Goal: Task Accomplishment & Management: Complete application form

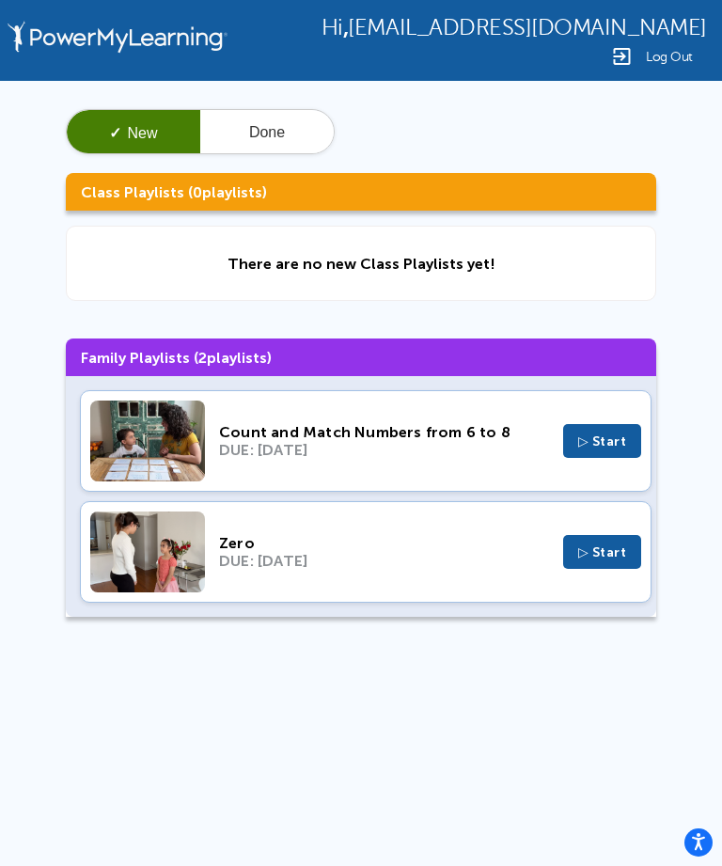
click at [501, 449] on div "DUE: [DATE]" at bounding box center [384, 450] width 330 height 18
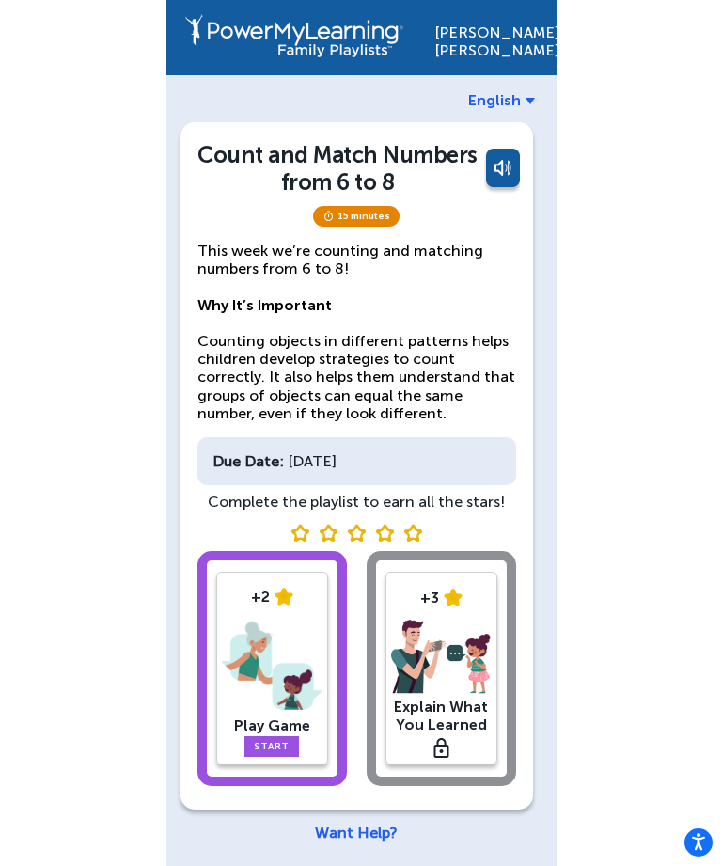
click at [519, 93] on span "English" at bounding box center [494, 100] width 53 height 18
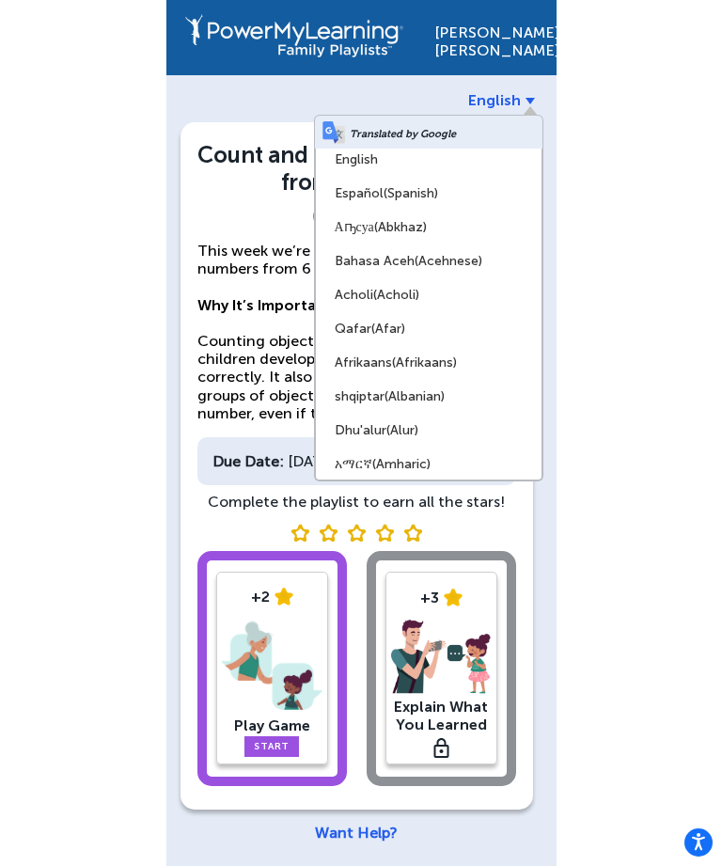
click at [428, 192] on span "(Spanish)" at bounding box center [410, 193] width 55 height 16
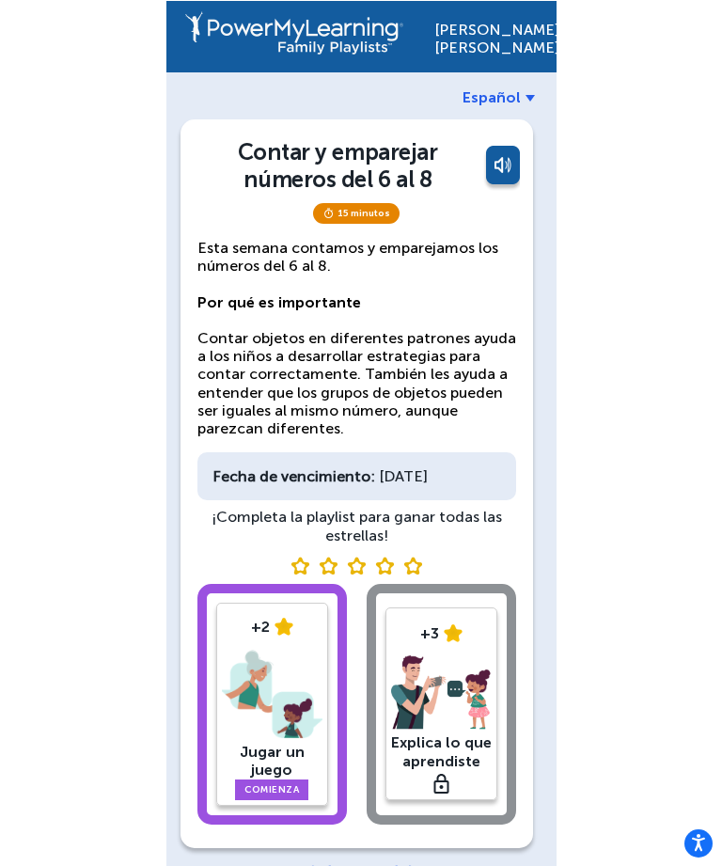
scroll to position [5, 0]
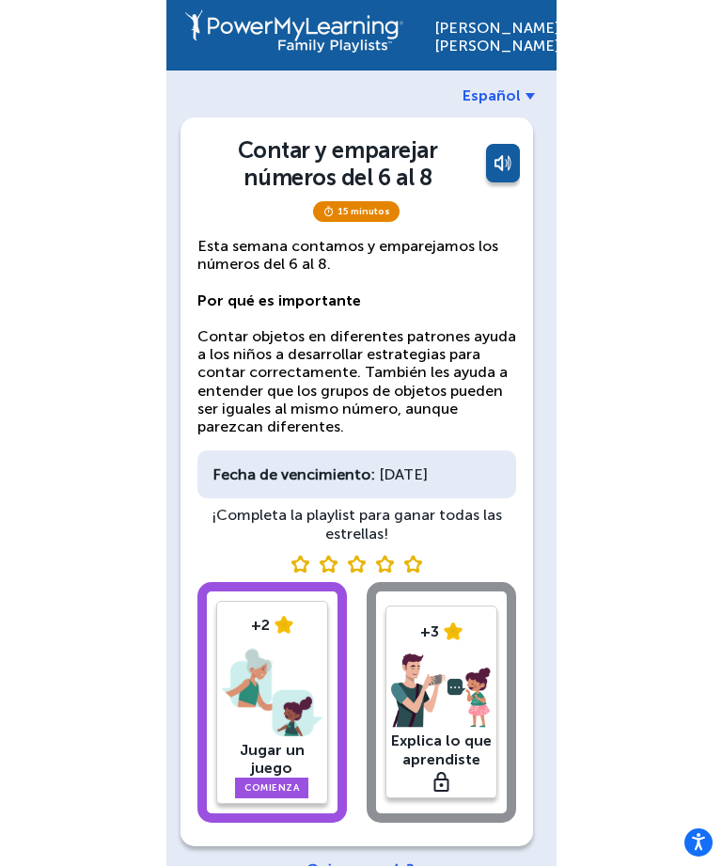
click at [308, 717] on img at bounding box center [272, 693] width 101 height 98
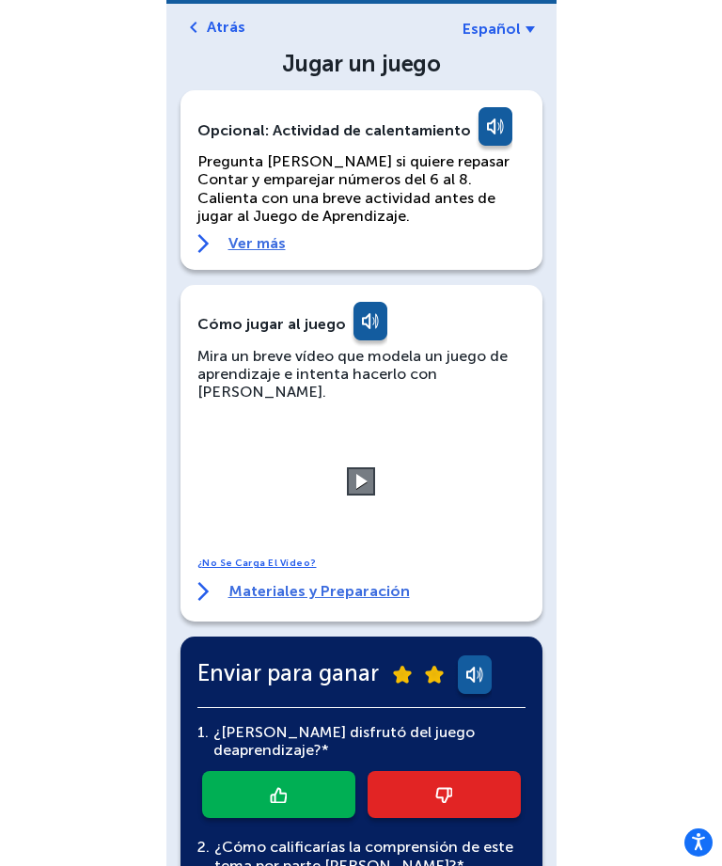
scroll to position [72, 0]
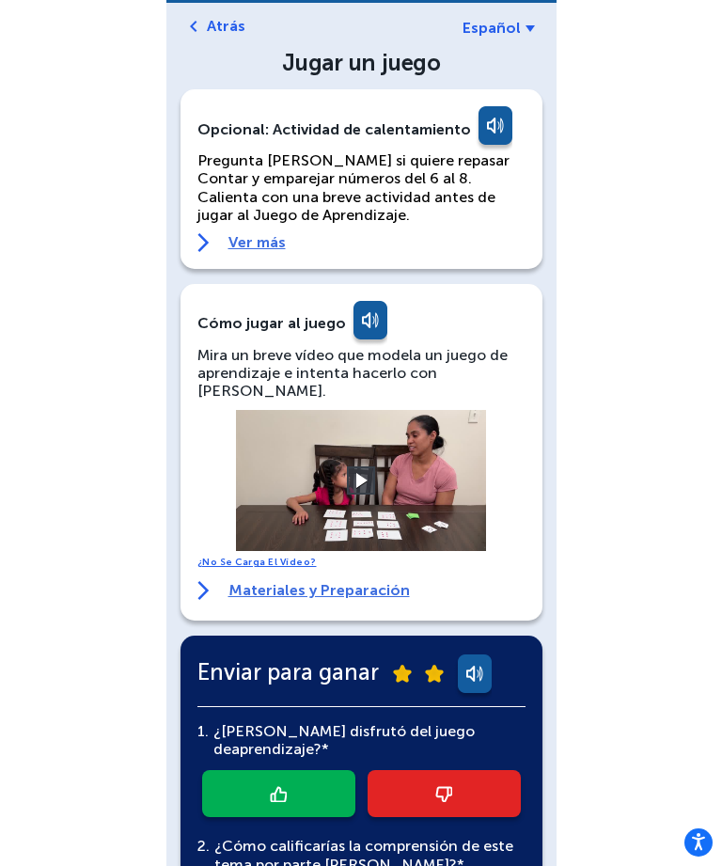
click at [373, 466] on button at bounding box center [361, 480] width 28 height 28
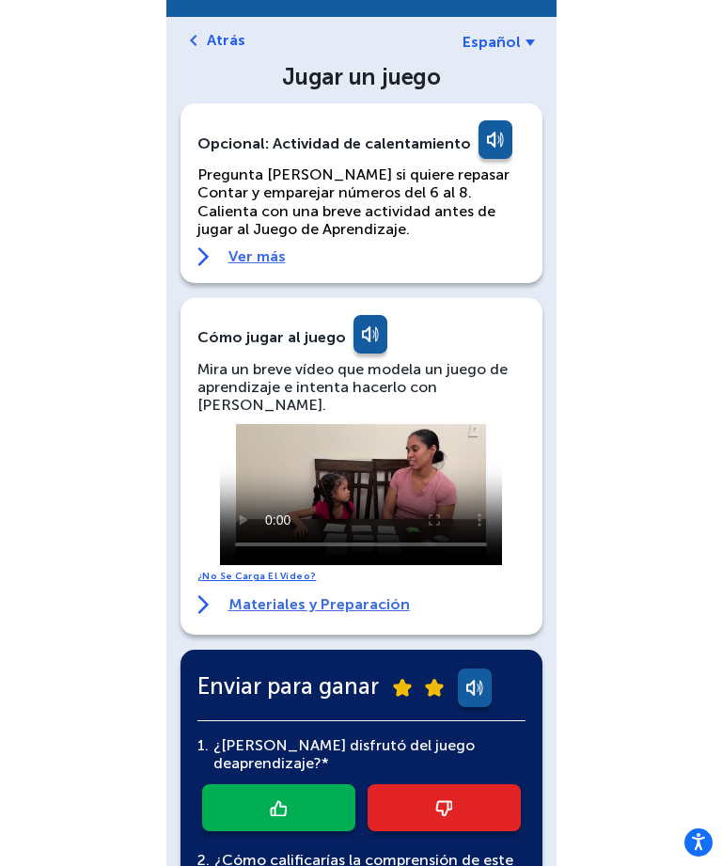
scroll to position [42, 0]
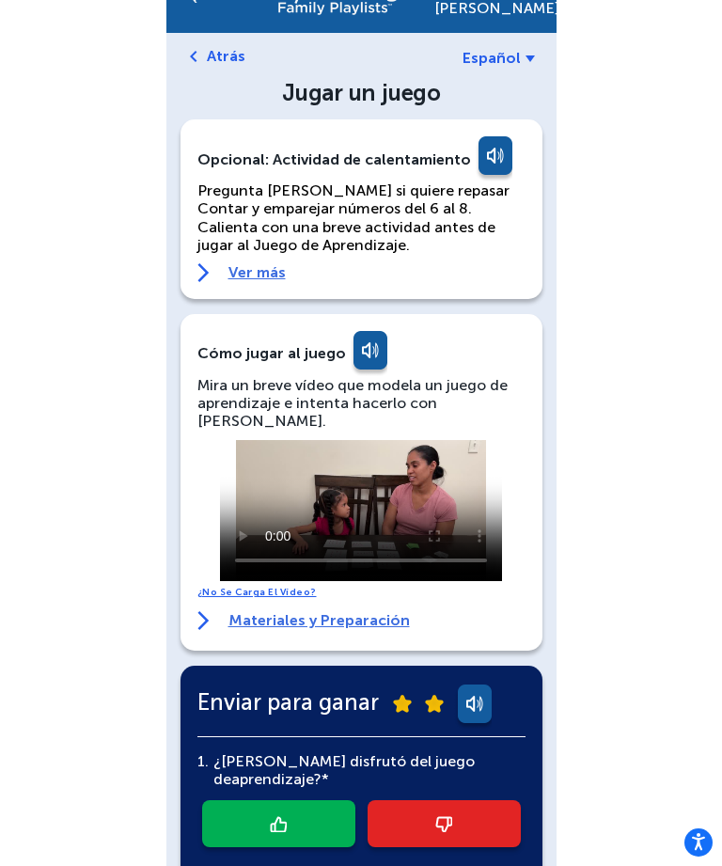
click at [288, 586] on link "¿No se carga el vídeo?" at bounding box center [256, 591] width 119 height 11
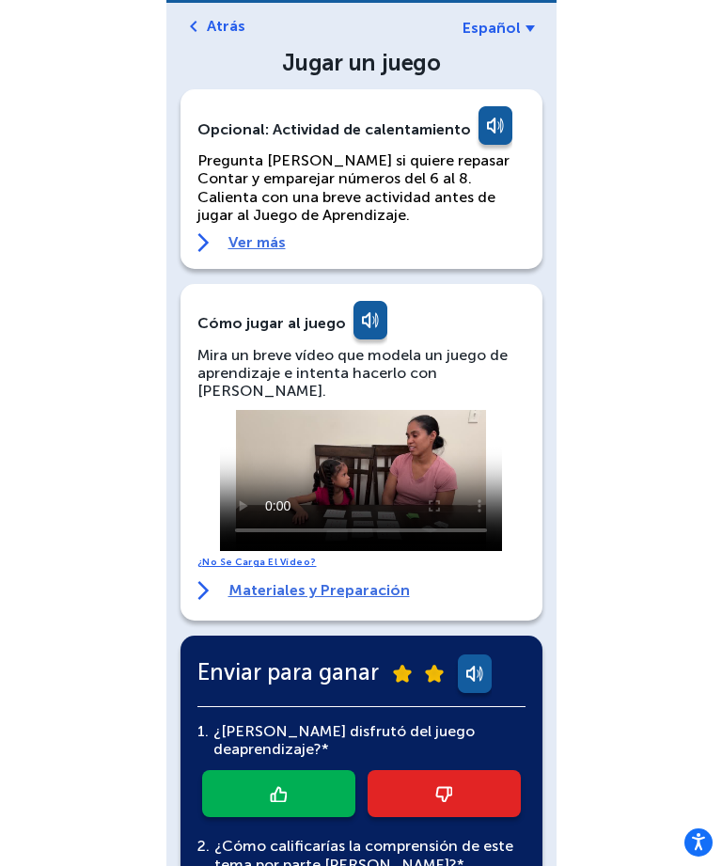
click at [457, 433] on video at bounding box center [361, 480] width 282 height 141
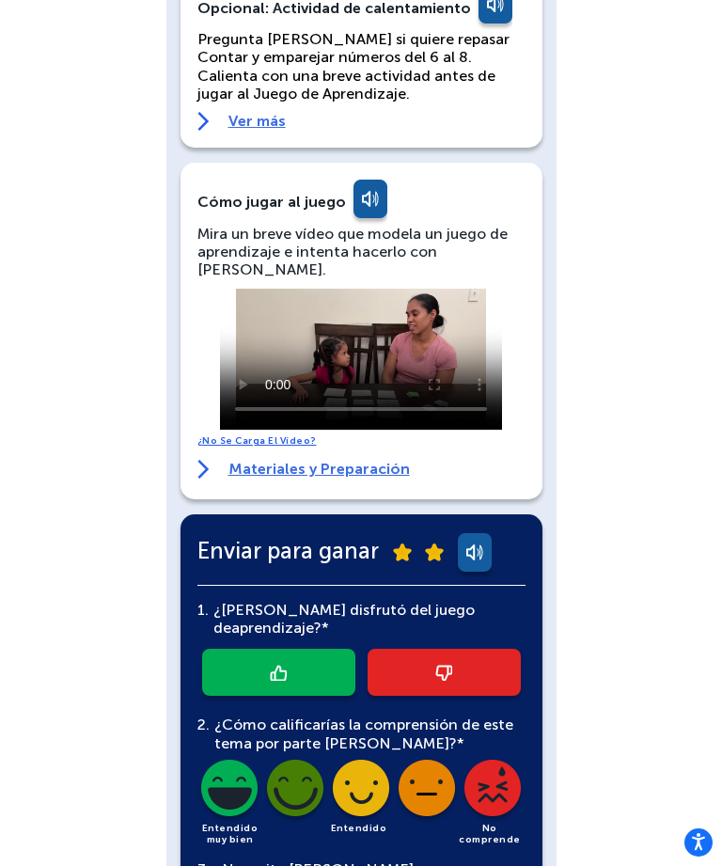
scroll to position [193, 0]
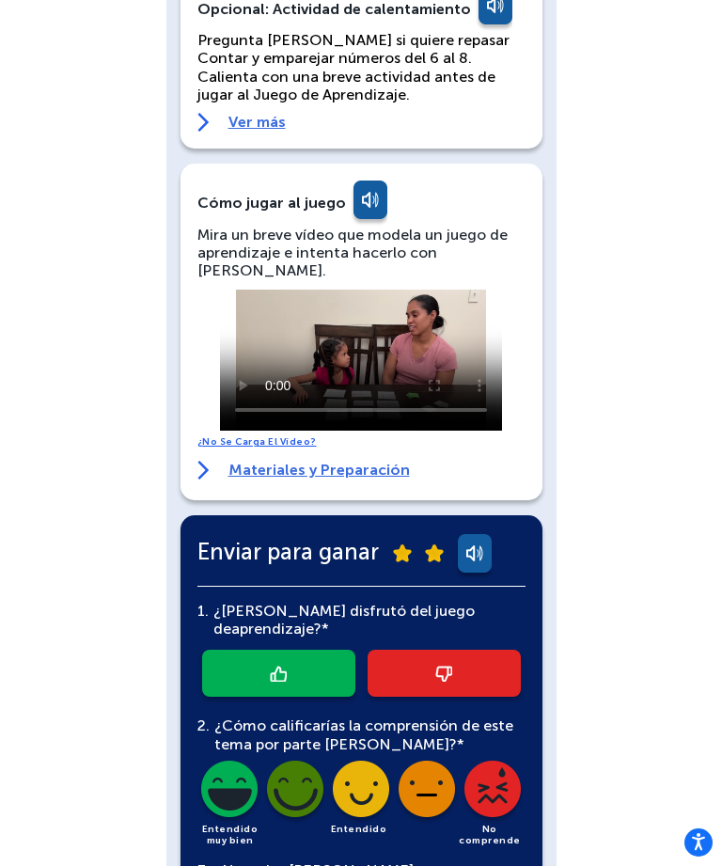
click at [329, 660] on link at bounding box center [278, 672] width 153 height 47
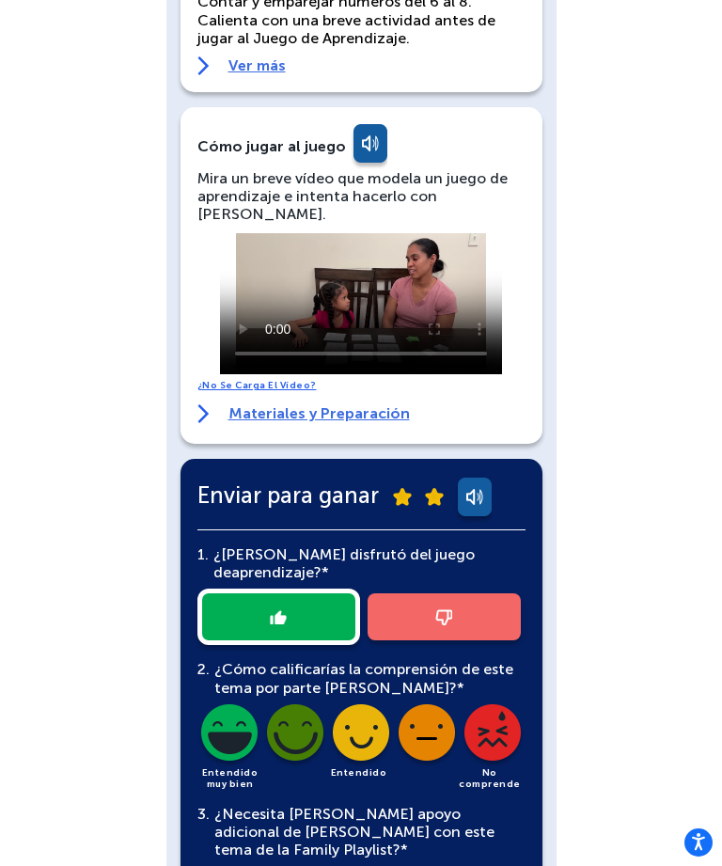
scroll to position [250, 0]
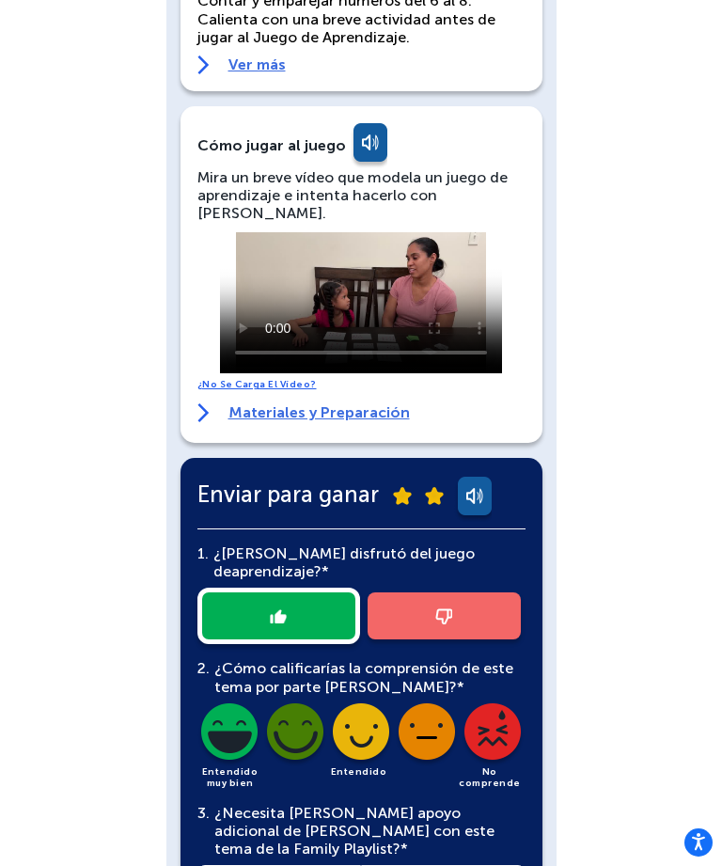
click at [369, 724] on img at bounding box center [361, 735] width 64 height 64
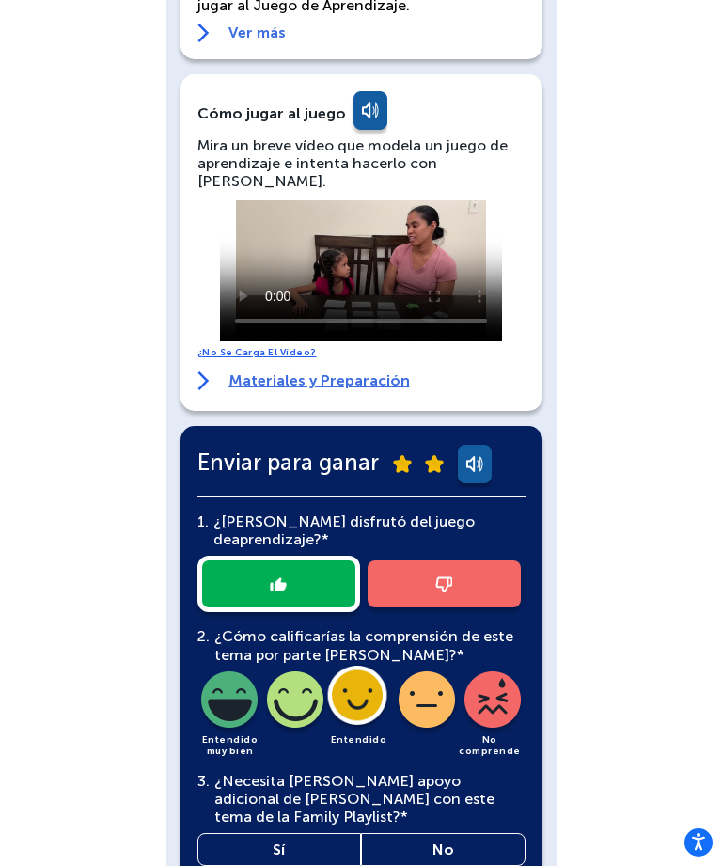
scroll to position [361, 0]
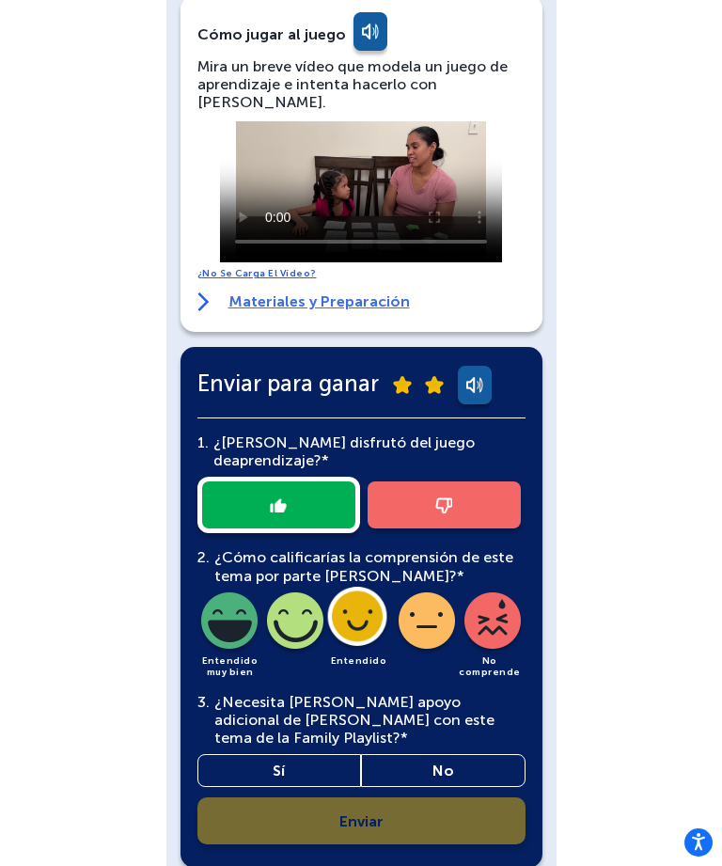
click at [456, 801] on div "1. ¿[PERSON_NAME] disfrutó del juego de aprendizaje?* 2. ¿Cómo calificarías la …" at bounding box center [361, 631] width 328 height 426
click at [459, 811] on div "1. ¿[PERSON_NAME] disfrutó del juego de aprendizaje?* 2. ¿Cómo calificarías la …" at bounding box center [361, 631] width 328 height 426
click at [492, 754] on link "No" at bounding box center [443, 770] width 164 height 33
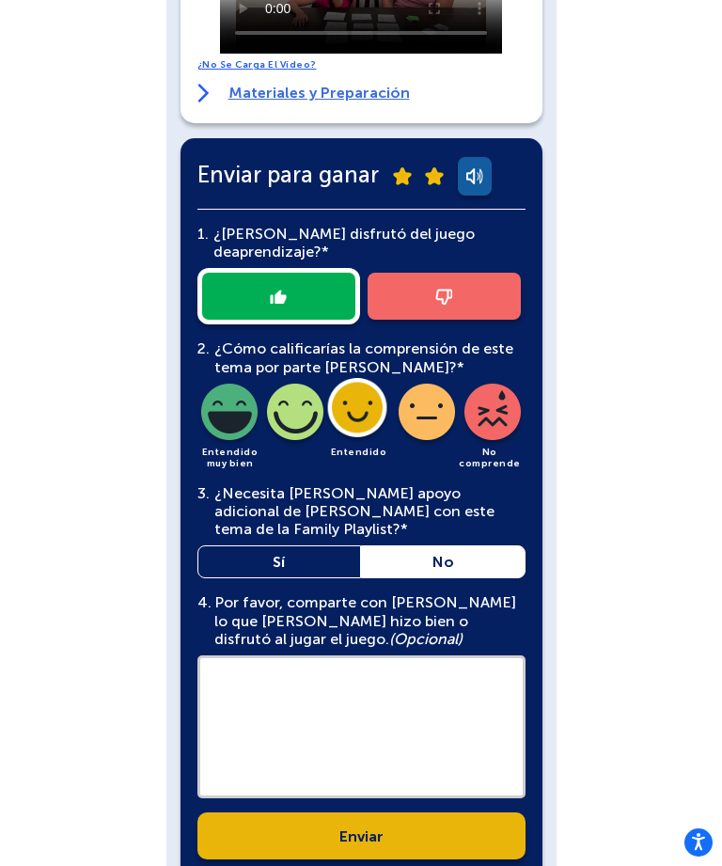
scroll to position [584, 0]
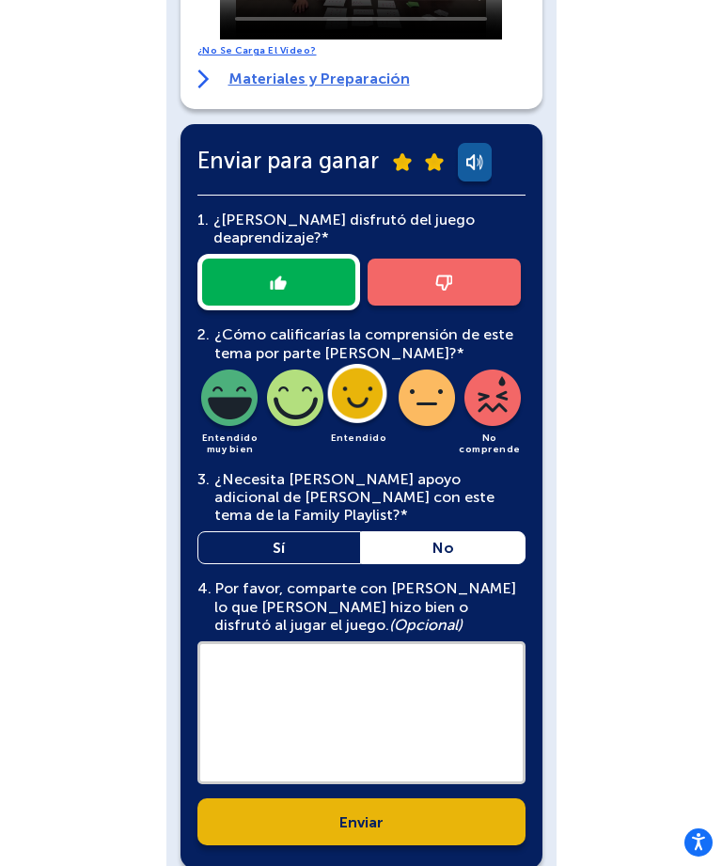
click at [478, 701] on textarea at bounding box center [361, 712] width 328 height 143
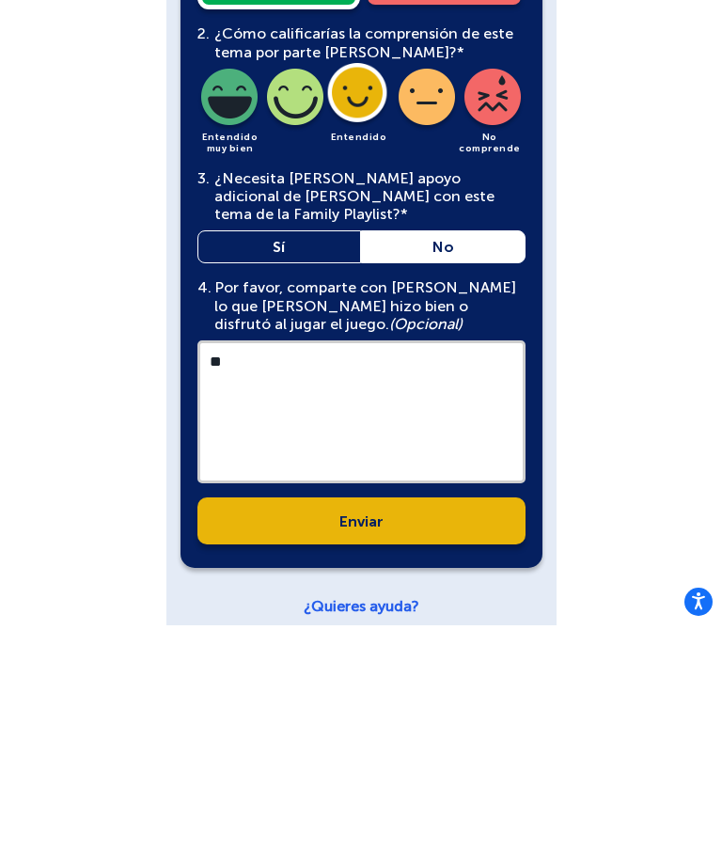
type textarea "*"
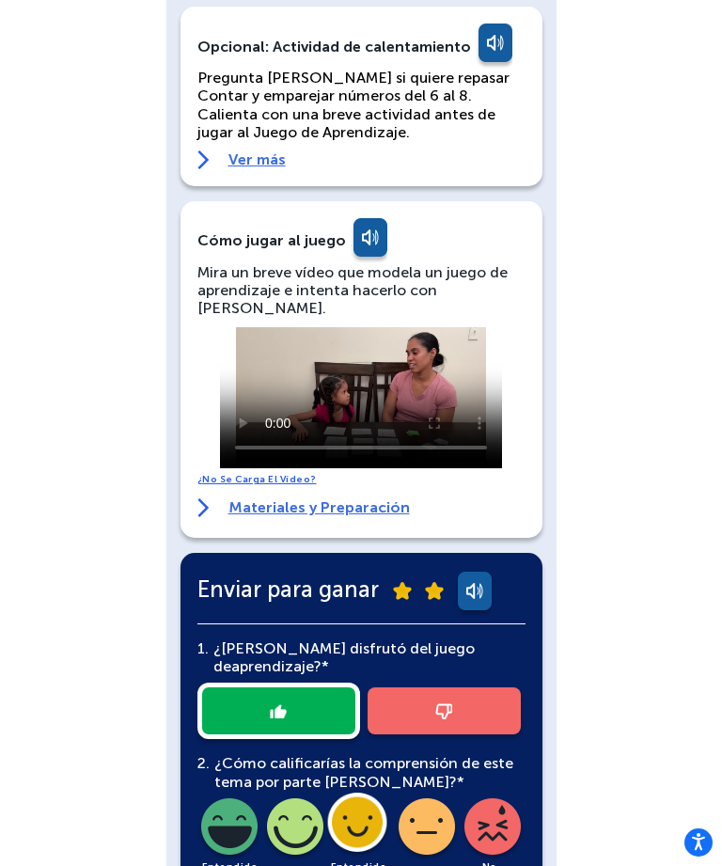
scroll to position [0, 0]
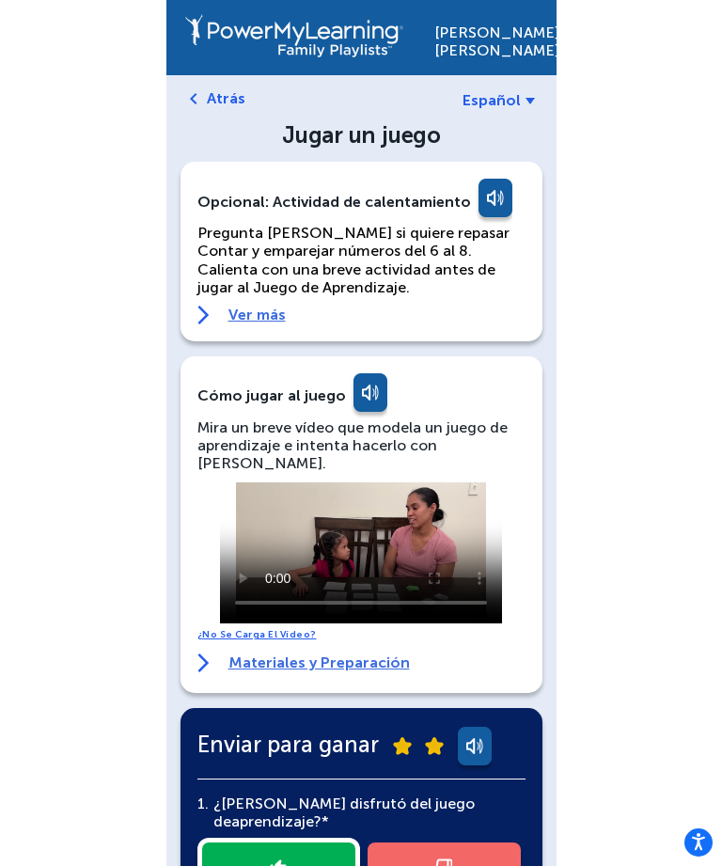
click at [534, 103] on b at bounding box center [529, 101] width 9 height 7
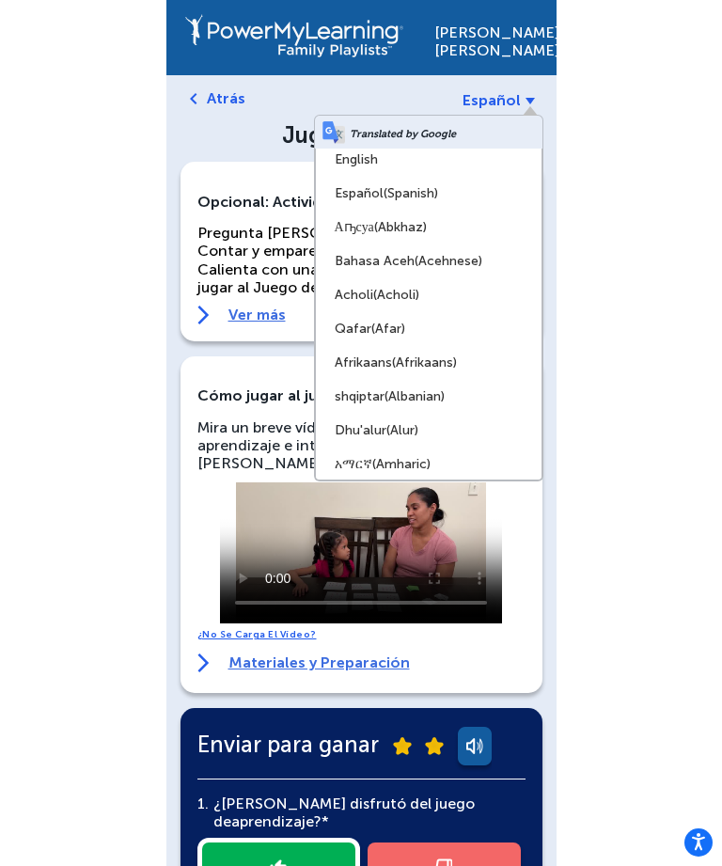
click at [482, 161] on link "English" at bounding box center [429, 160] width 226 height 34
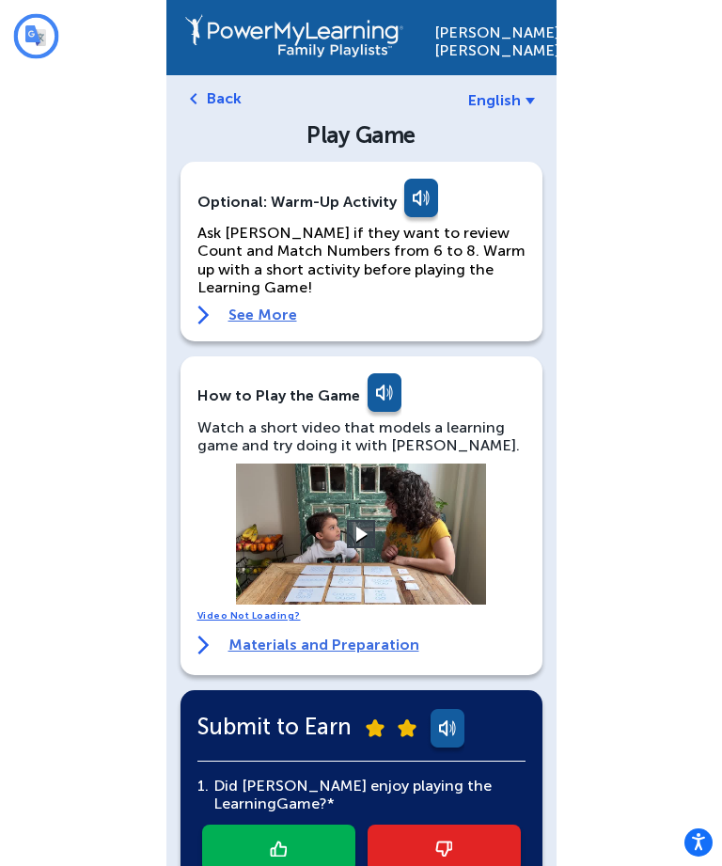
click at [509, 94] on span "English" at bounding box center [494, 100] width 53 height 18
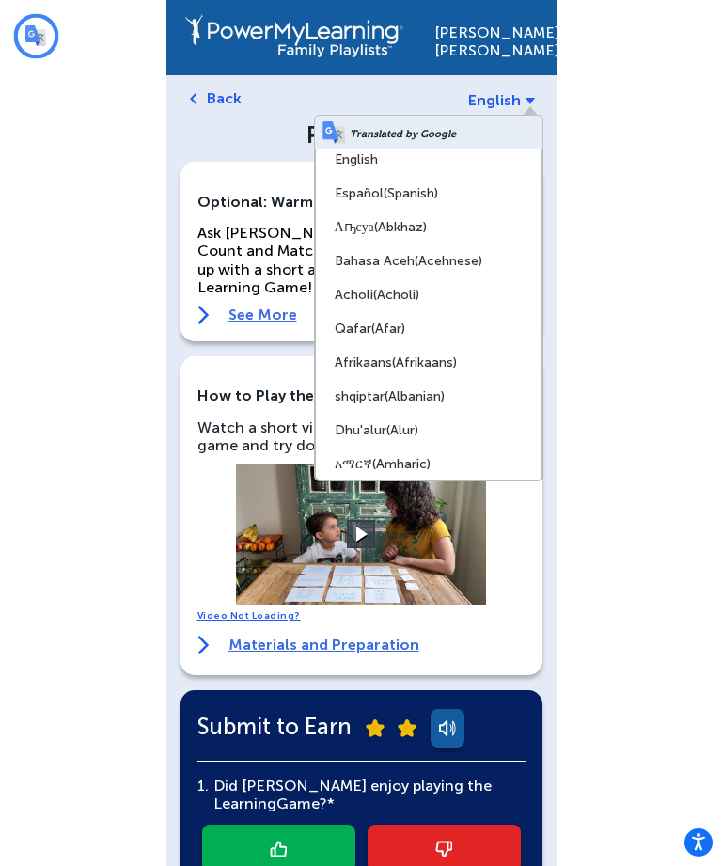
click at [491, 197] on link "Español (Spanish)" at bounding box center [429, 194] width 226 height 34
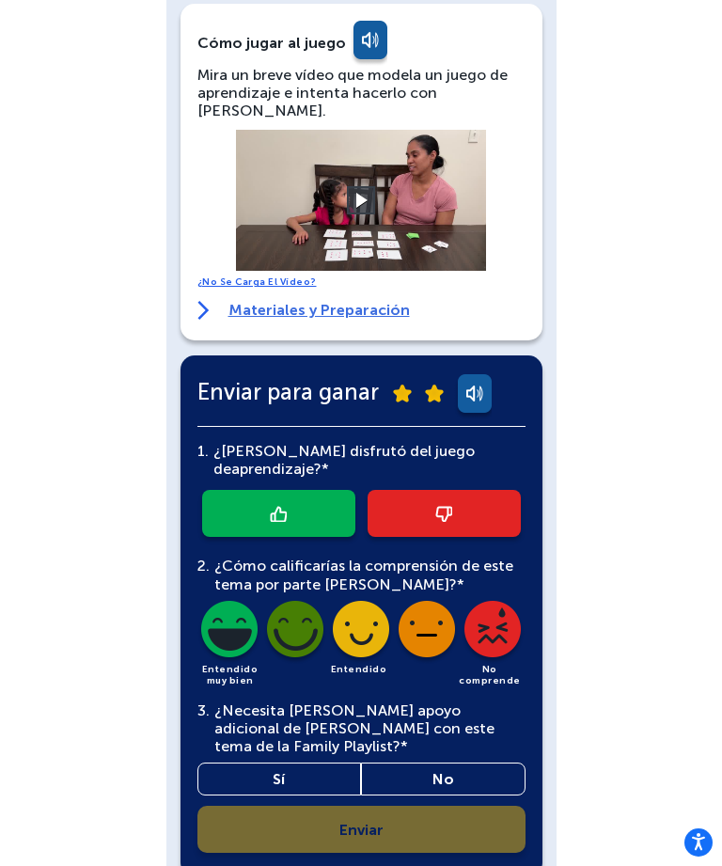
scroll to position [361, 0]
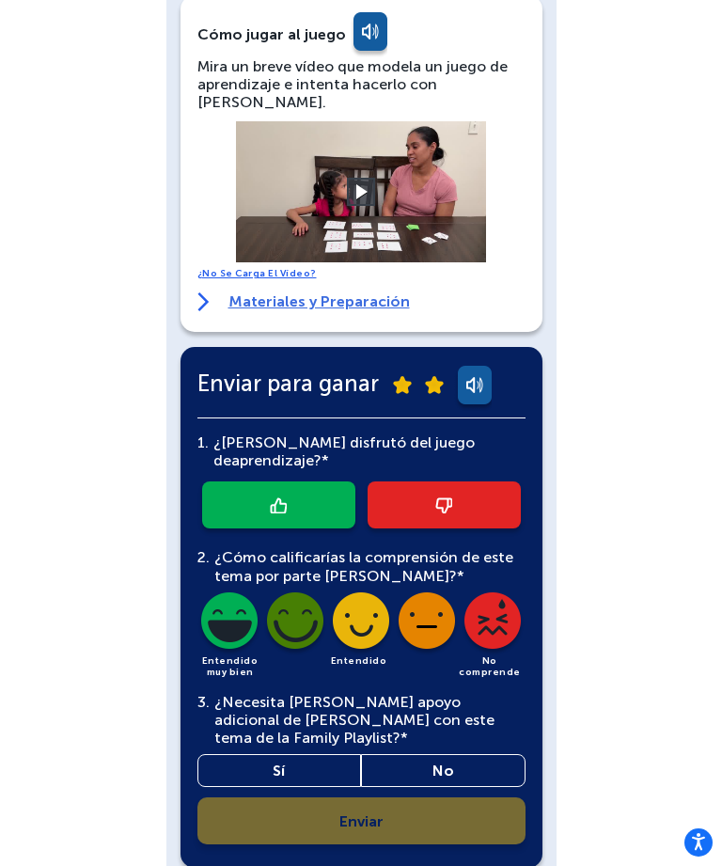
click at [336, 755] on link "Sí" at bounding box center [279, 770] width 164 height 33
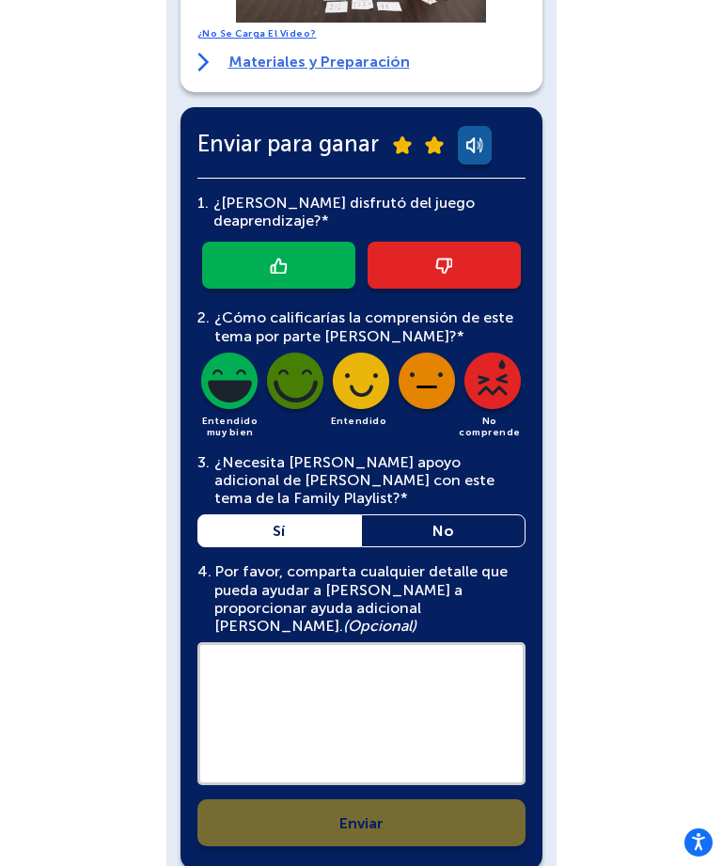
scroll to position [602, 0]
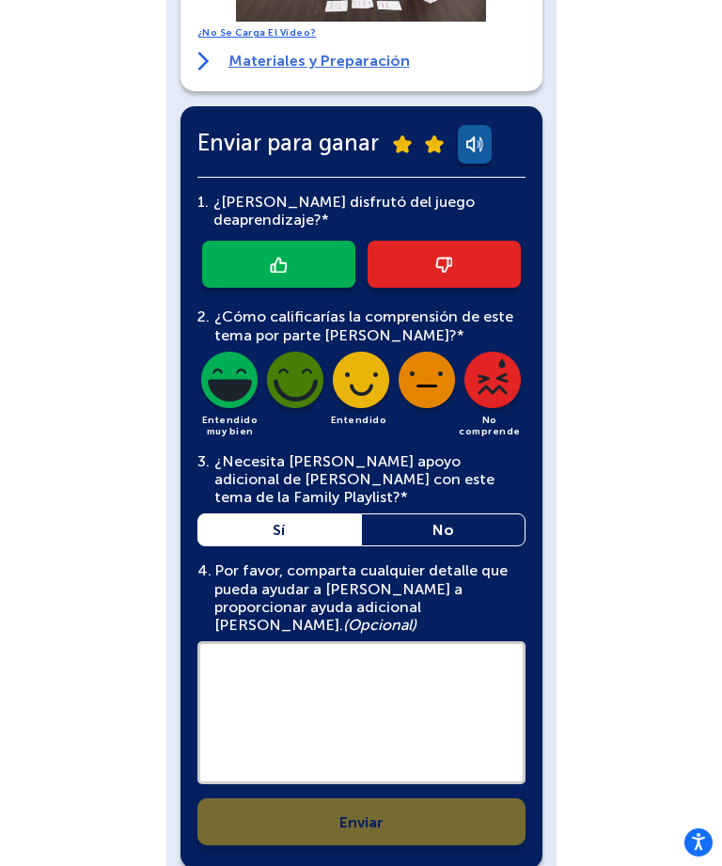
click at [489, 513] on link "No" at bounding box center [443, 529] width 164 height 33
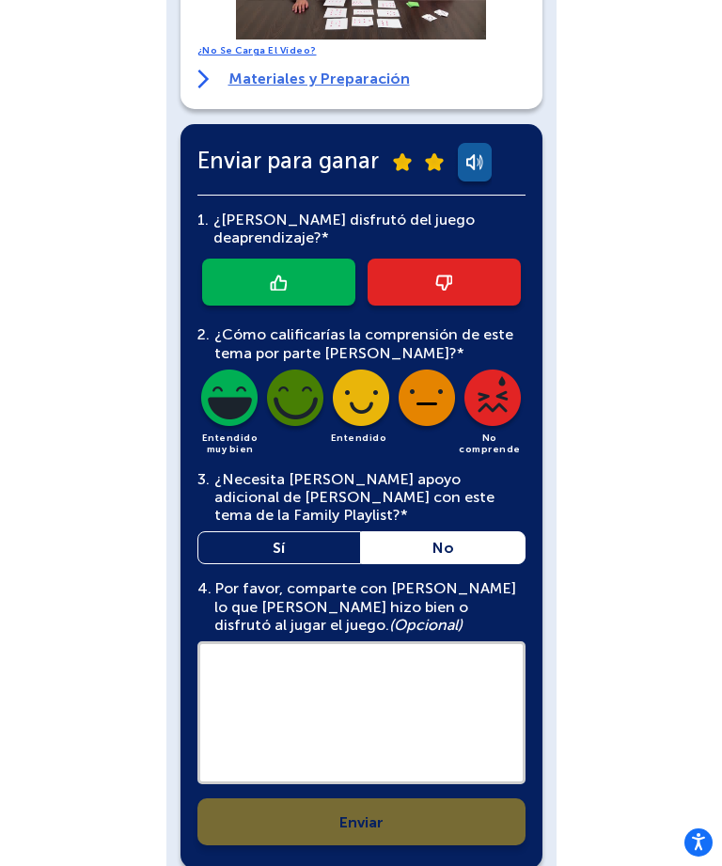
click at [439, 664] on textarea at bounding box center [361, 712] width 328 height 143
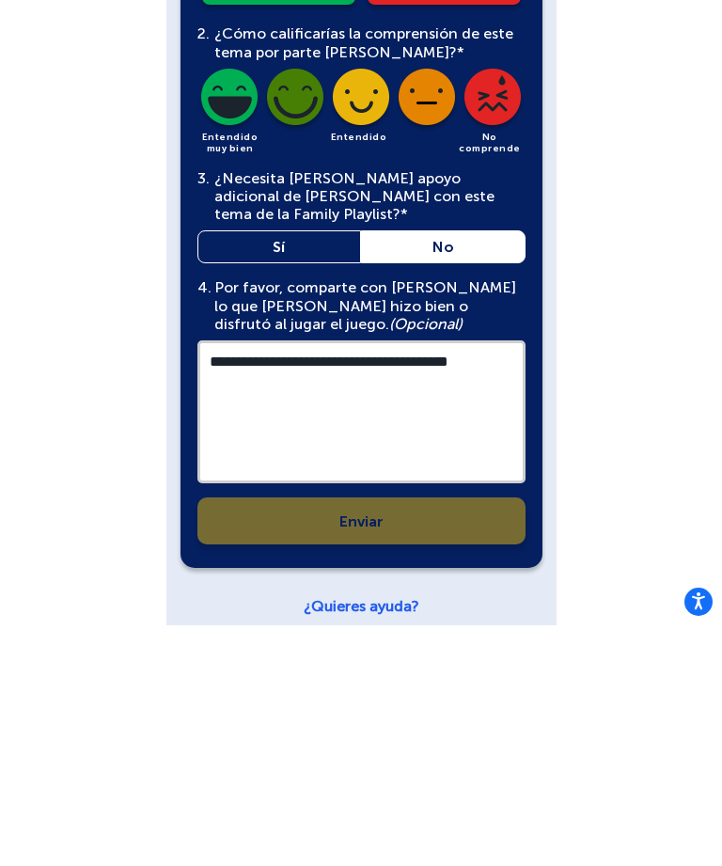
type textarea "**********"
click at [483, 499] on div "**********" at bounding box center [361, 459] width 328 height 649
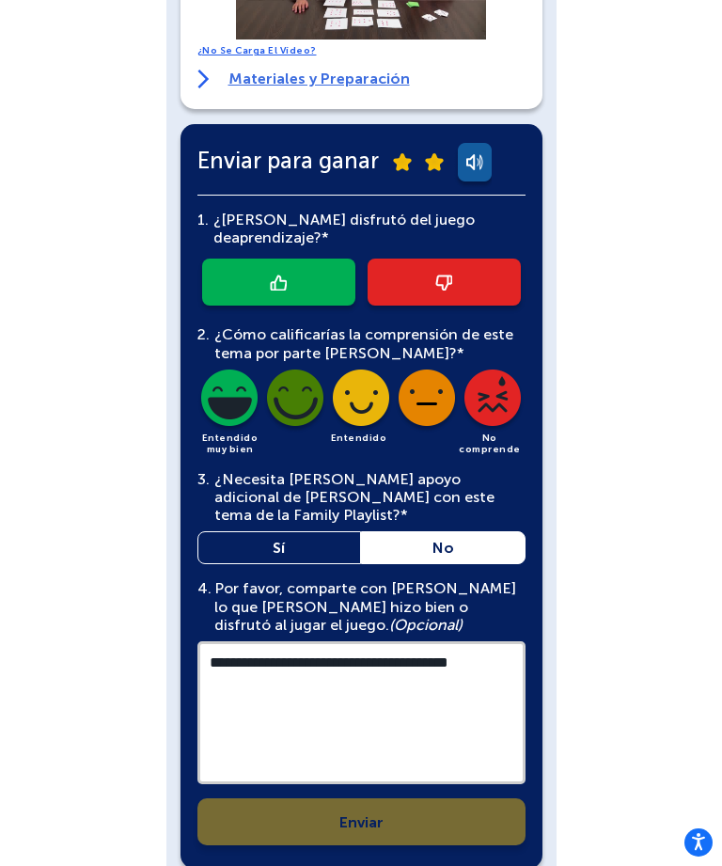
click at [473, 790] on div "**********" at bounding box center [361, 519] width 328 height 649
click at [321, 258] on link at bounding box center [278, 281] width 153 height 47
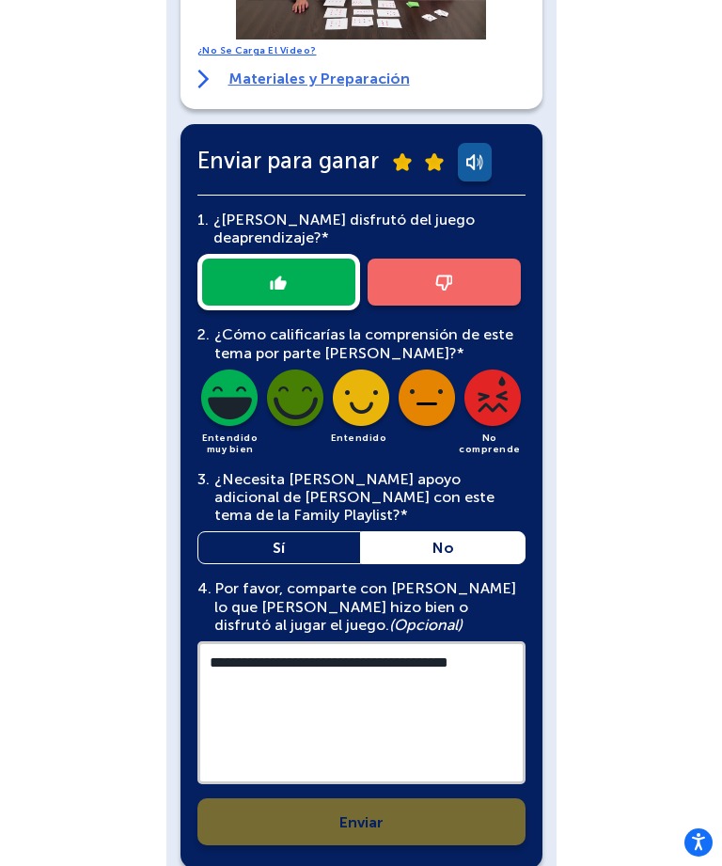
click at [484, 738] on textarea "**********" at bounding box center [361, 712] width 328 height 143
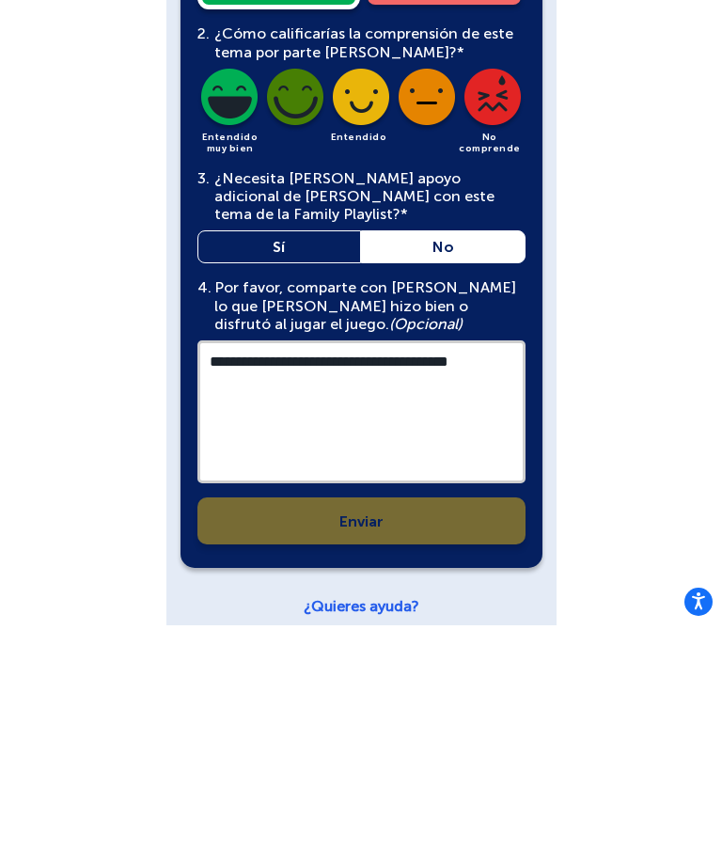
click at [481, 507] on div "**********" at bounding box center [361, 459] width 328 height 649
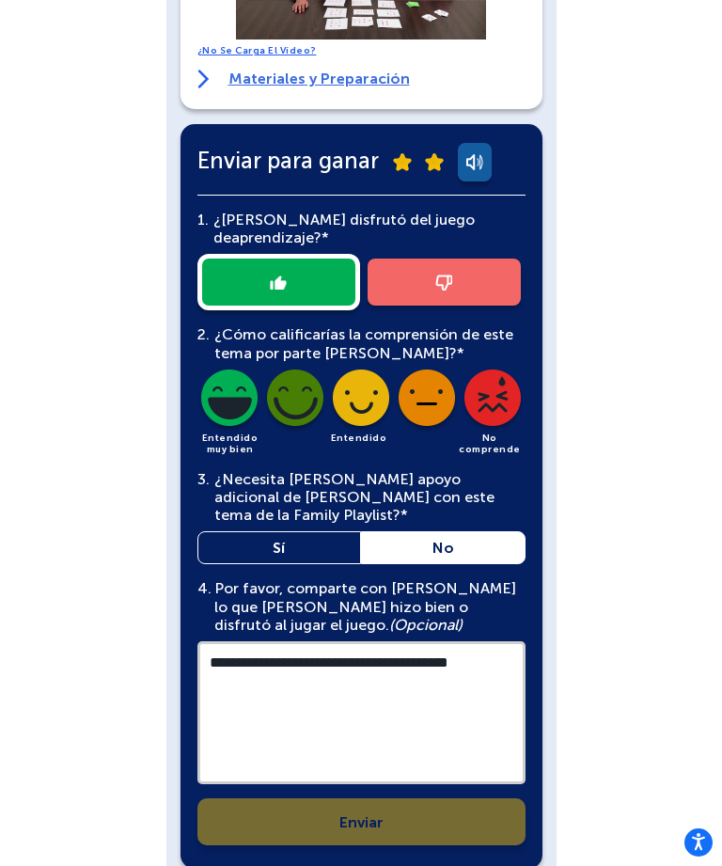
click at [451, 798] on div "**********" at bounding box center [361, 519] width 328 height 649
click at [448, 804] on div "**********" at bounding box center [361, 519] width 328 height 649
click at [467, 792] on div "**********" at bounding box center [361, 519] width 328 height 649
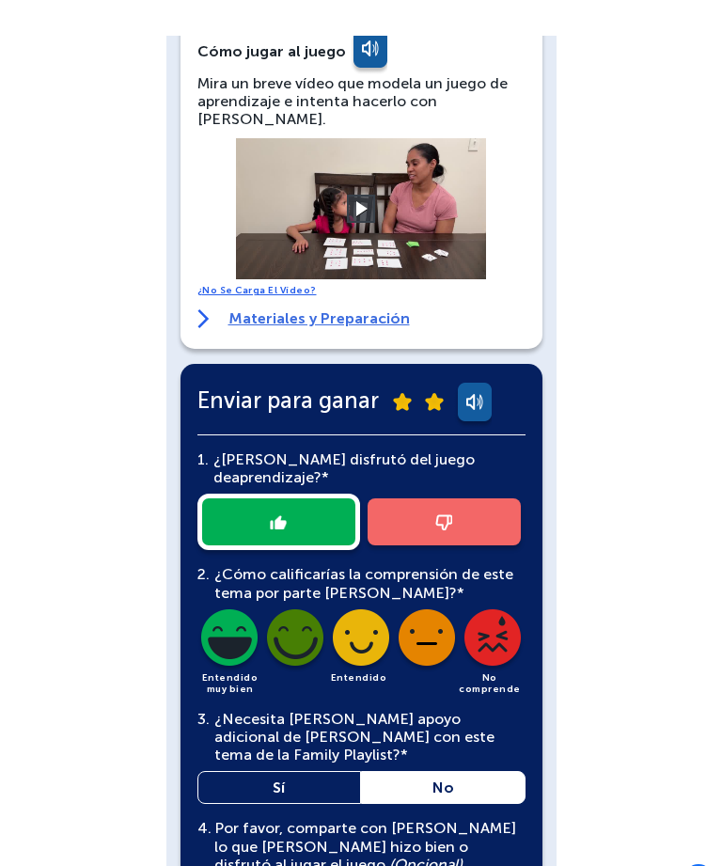
scroll to position [0, 0]
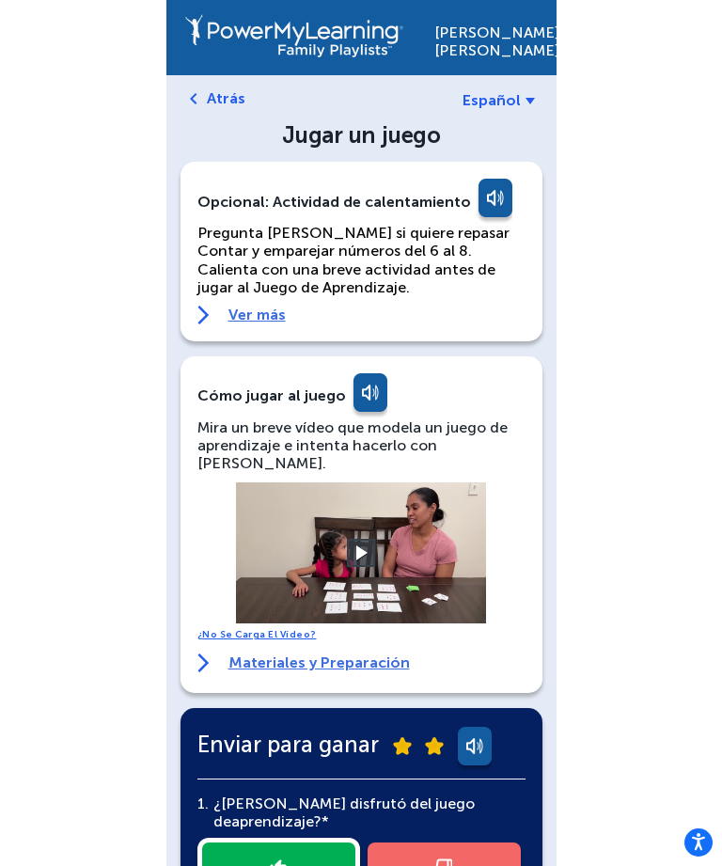
click at [321, 45] on img at bounding box center [294, 35] width 218 height 43
click at [242, 98] on link "Atrás" at bounding box center [226, 98] width 39 height 18
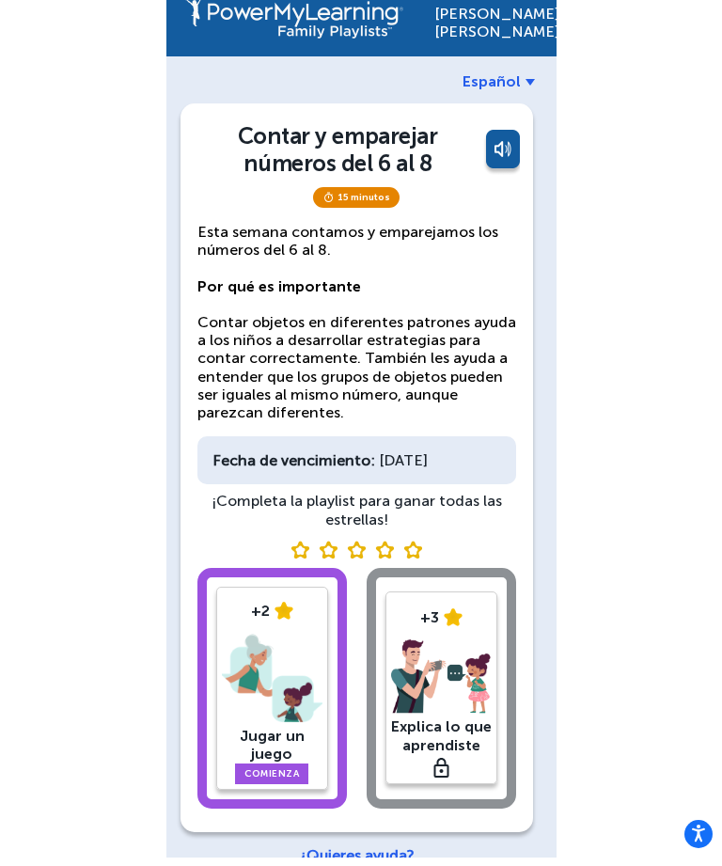
scroll to position [5, 0]
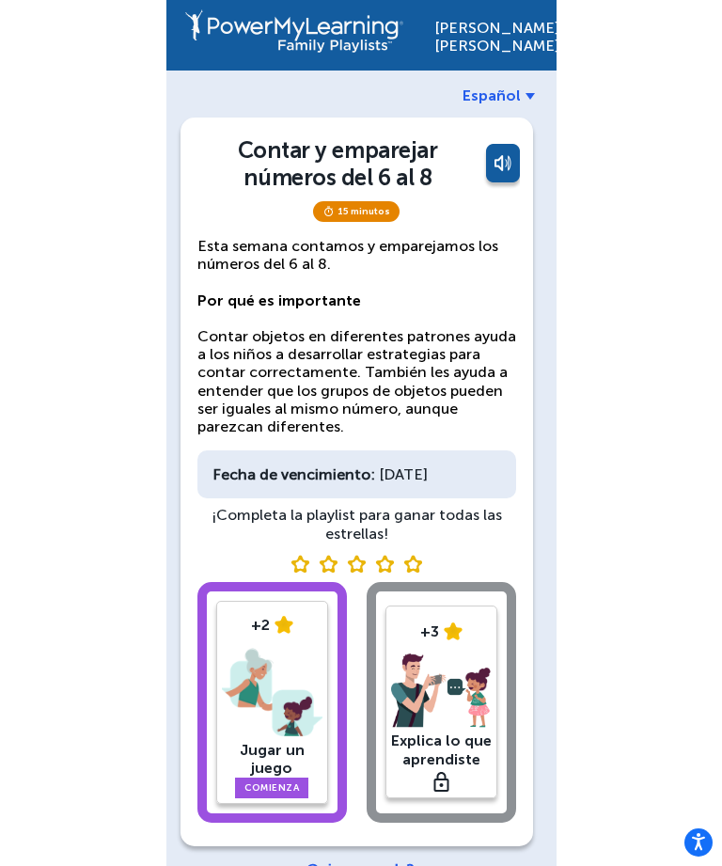
click at [483, 674] on div "+2 Jugar un juego Comienza +3 Explica lo que aprendiste" at bounding box center [356, 705] width 319 height 247
click at [446, 727] on div "+2 Jugar un juego Comienza +3 Explica lo que aprendiste" at bounding box center [356, 705] width 319 height 247
click at [417, 572] on img at bounding box center [412, 564] width 19 height 18
click at [304, 733] on img at bounding box center [272, 693] width 101 height 98
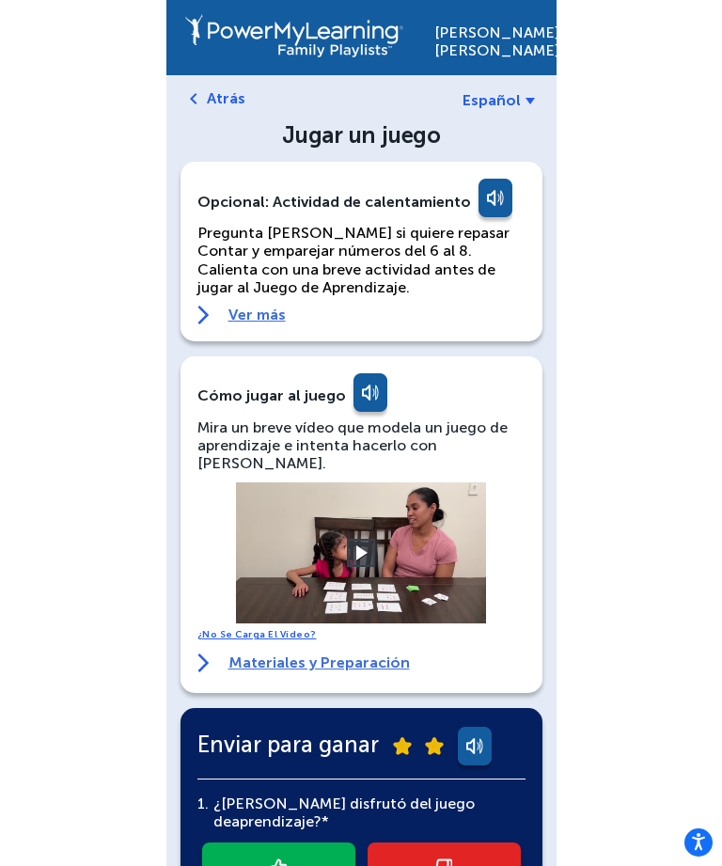
click at [264, 314] on link "Ver más" at bounding box center [361, 314] width 328 height 19
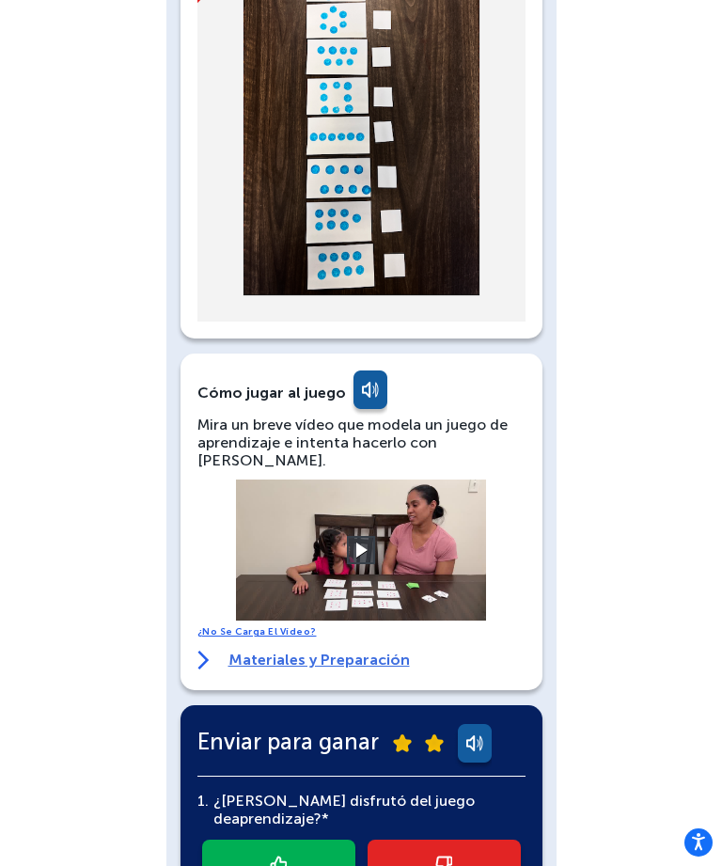
scroll to position [832, 0]
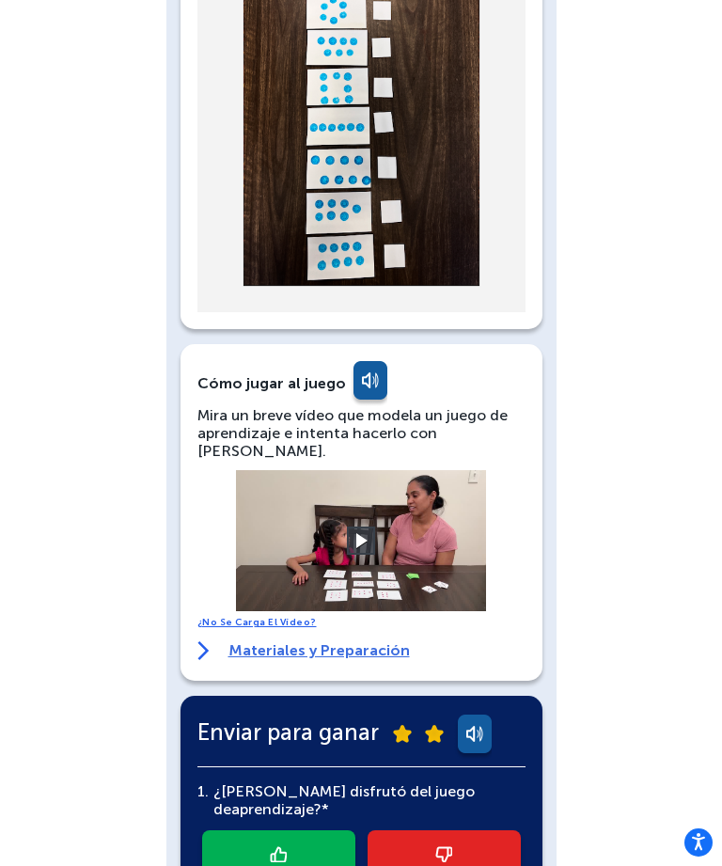
click at [365, 641] on link "Materiales y Preparación" at bounding box center [303, 650] width 212 height 19
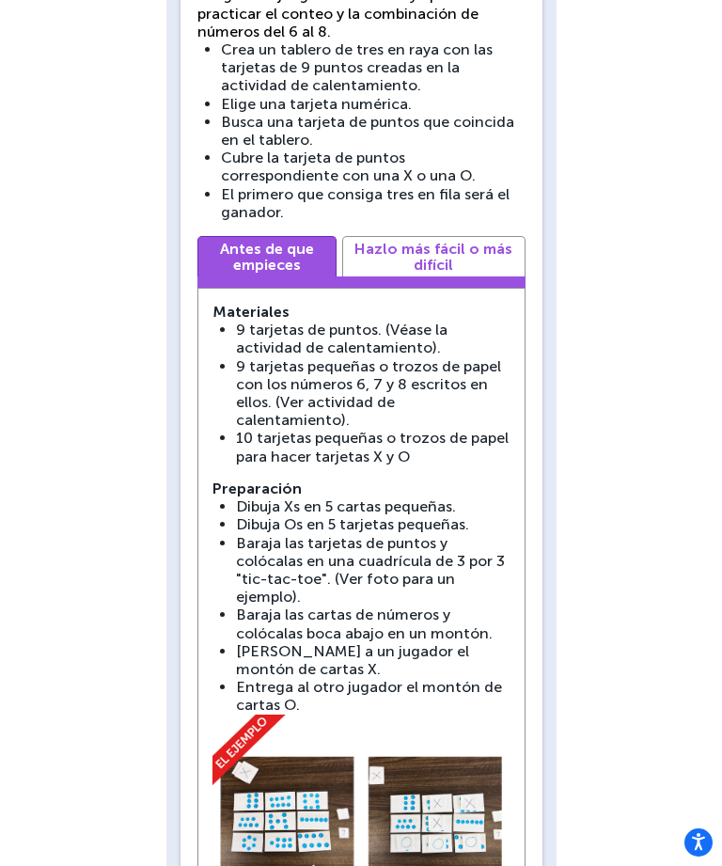
scroll to position [1526, 0]
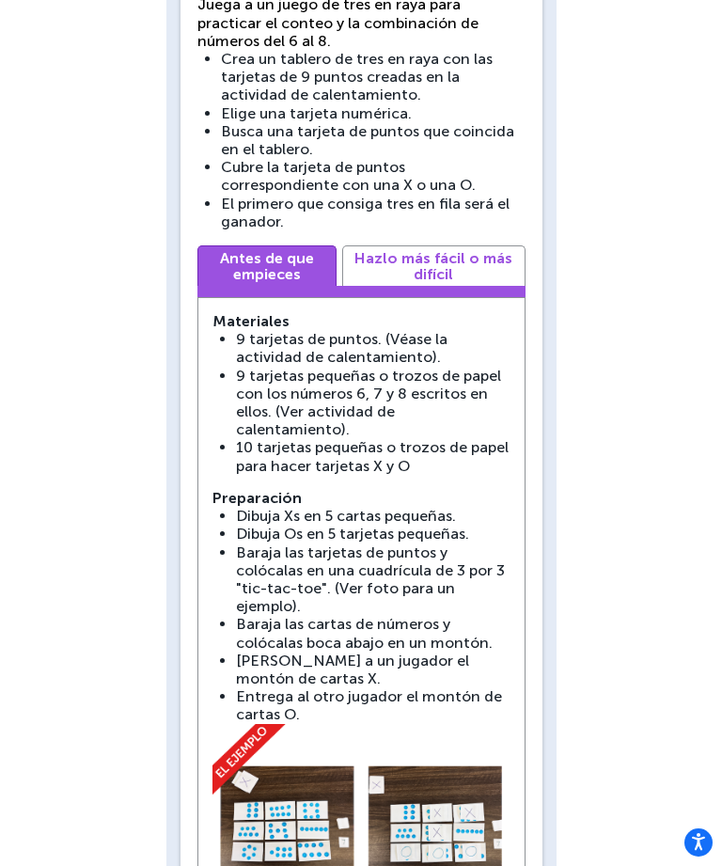
click at [487, 245] on link "Hazlo más fácil o más difícil" at bounding box center [433, 265] width 183 height 40
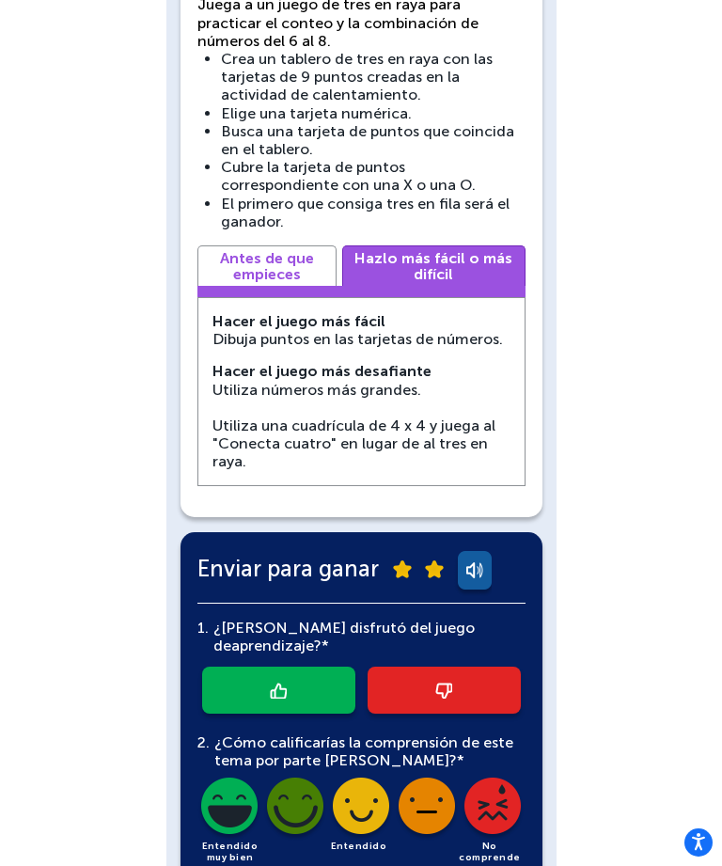
click at [281, 245] on link "Antes de que empieces" at bounding box center [266, 265] width 139 height 40
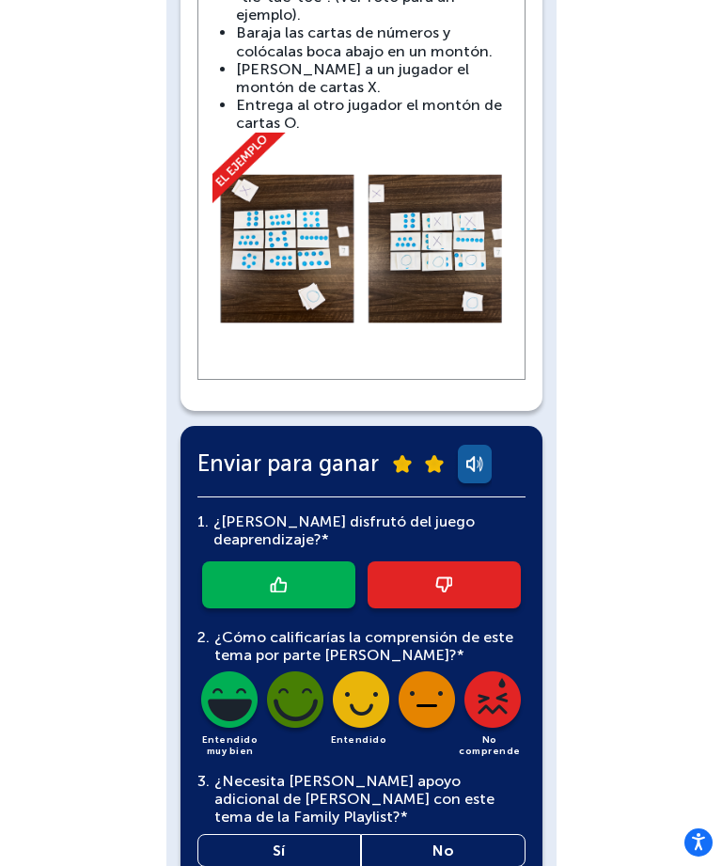
scroll to position [2168, 0]
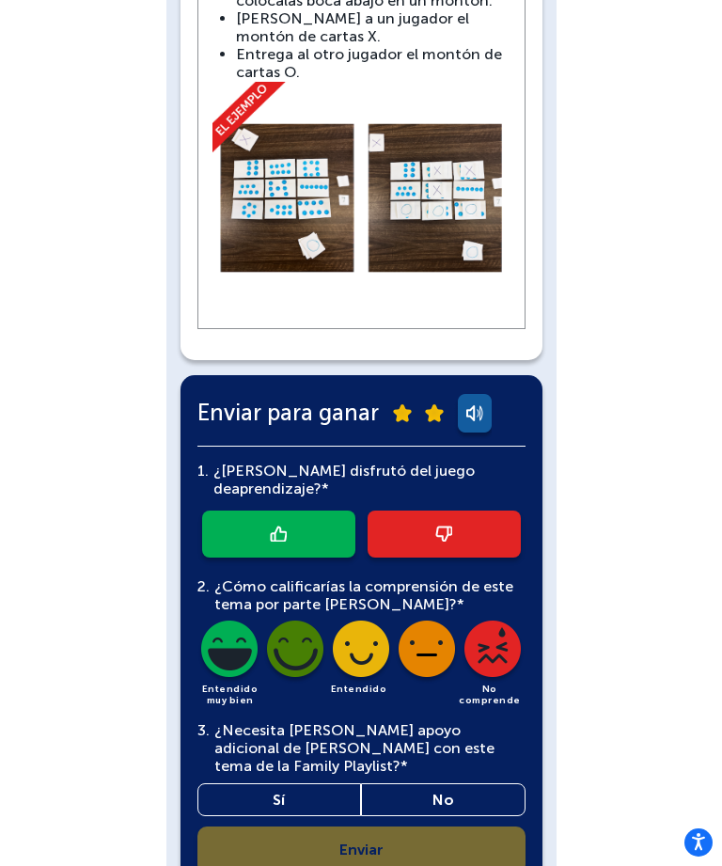
click at [472, 797] on div "1. ¿[PERSON_NAME] disfrutó del juego de aprendizaje?* 2. ¿Cómo calificarías la …" at bounding box center [361, 659] width 328 height 426
click at [459, 811] on div "1. ¿[PERSON_NAME] disfrutó del juego de aprendizaje?* 2. ¿Cómo calificarías la …" at bounding box center [361, 659] width 328 height 426
click at [472, 831] on div "Enviar para ganar 1. ¿[PERSON_NAME] disfrutó del juego de aprendizaje?* 2. ¿Cóm…" at bounding box center [361, 635] width 362 height 521
click at [470, 817] on div "1. ¿[PERSON_NAME] disfrutó del juego de aprendizaje?* 2. ¿Cómo calificarías la …" at bounding box center [361, 659] width 328 height 426
click at [372, 620] on img at bounding box center [361, 652] width 64 height 64
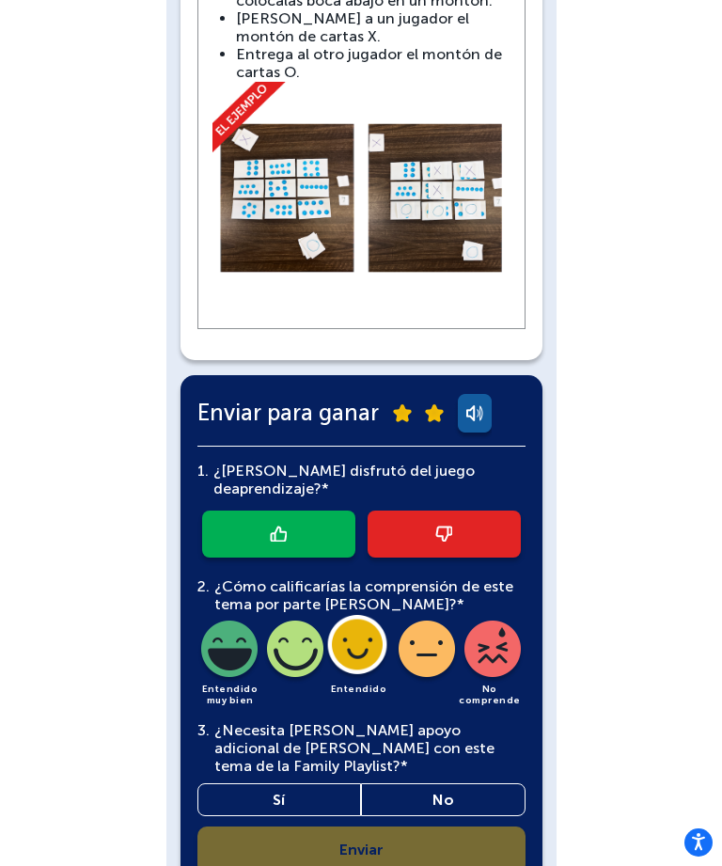
click at [328, 510] on link at bounding box center [278, 533] width 153 height 47
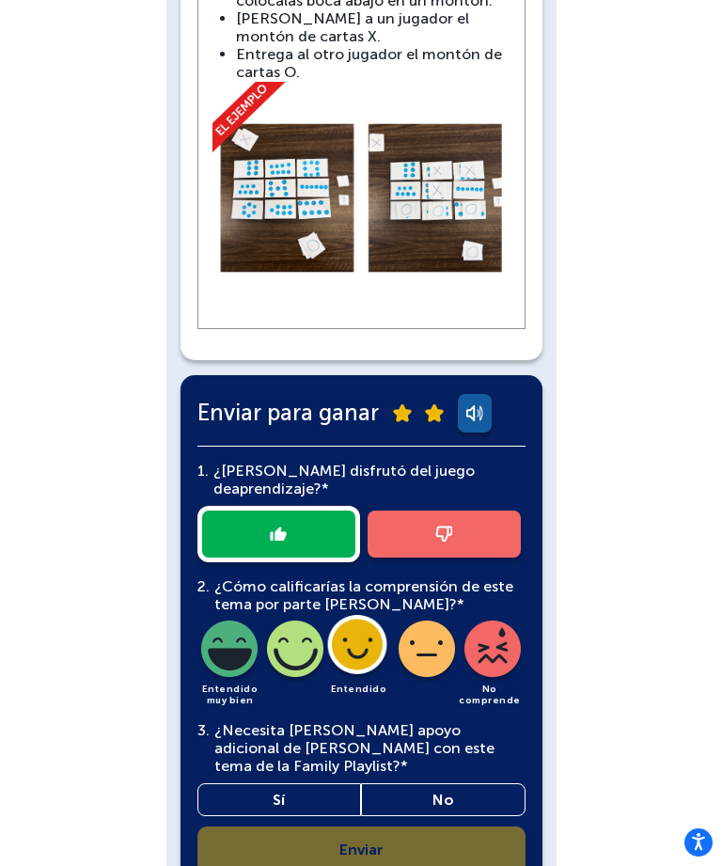
click at [421, 783] on link "No" at bounding box center [443, 799] width 164 height 33
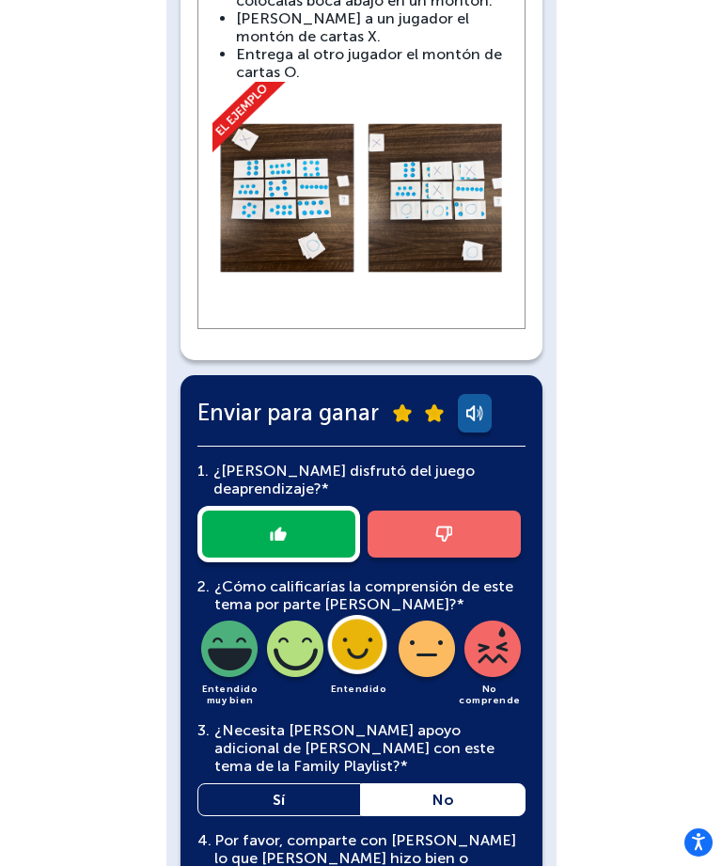
click at [440, 831] on main "Por favor, comparte con [PERSON_NAME] lo que [PERSON_NAME] hizo bien o disfrutó…" at bounding box center [367, 858] width 306 height 55
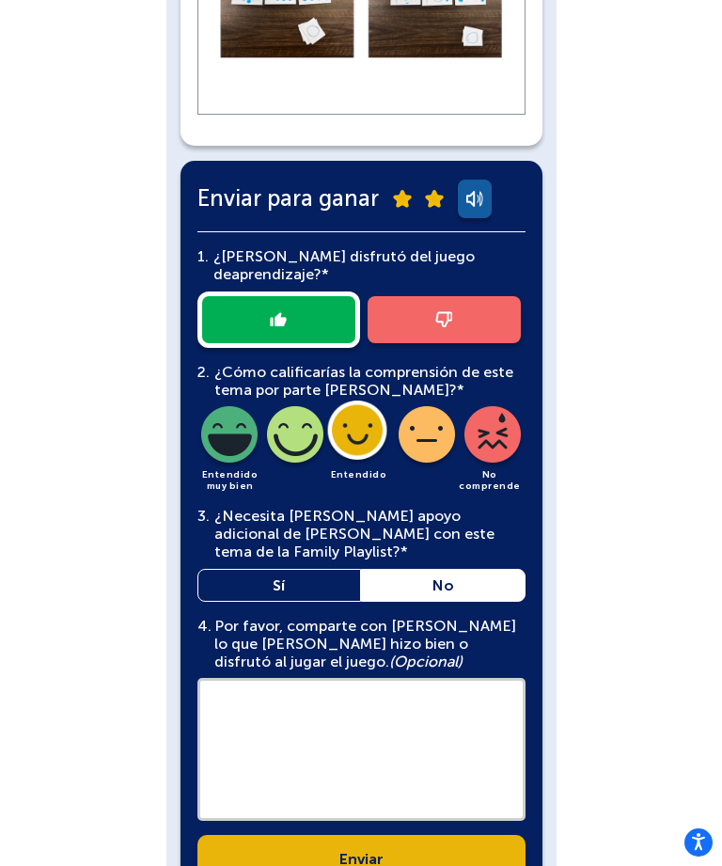
scroll to position [2385, 0]
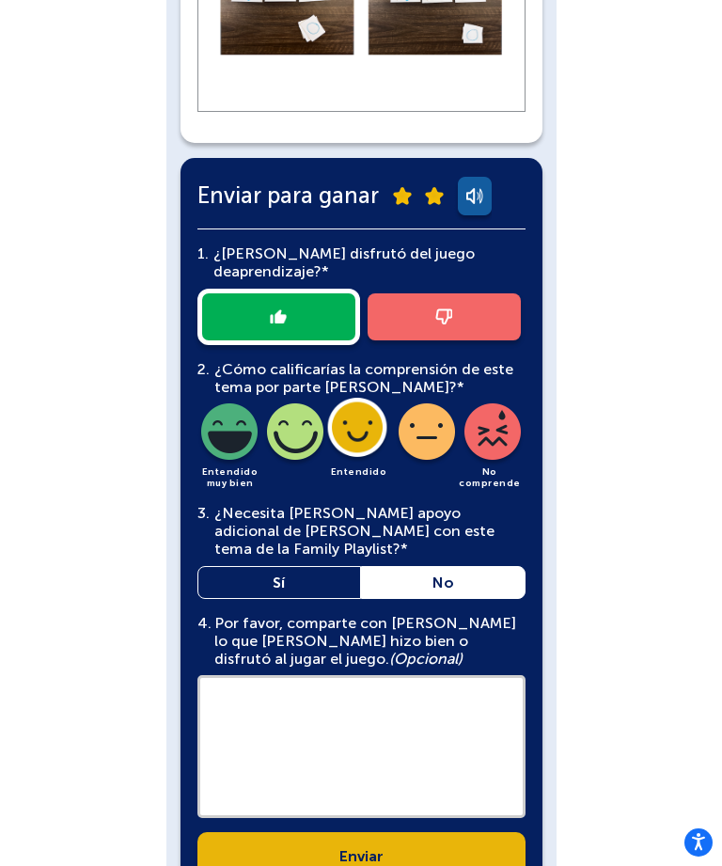
click at [421, 832] on link "Enviar" at bounding box center [361, 855] width 328 height 47
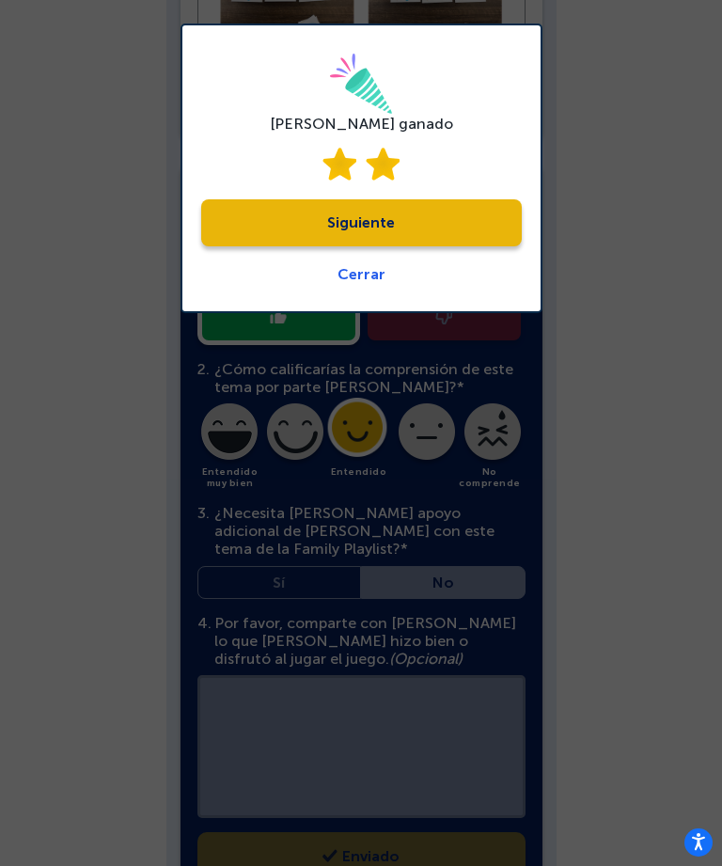
click at [471, 223] on link "Siguiente" at bounding box center [361, 222] width 320 height 47
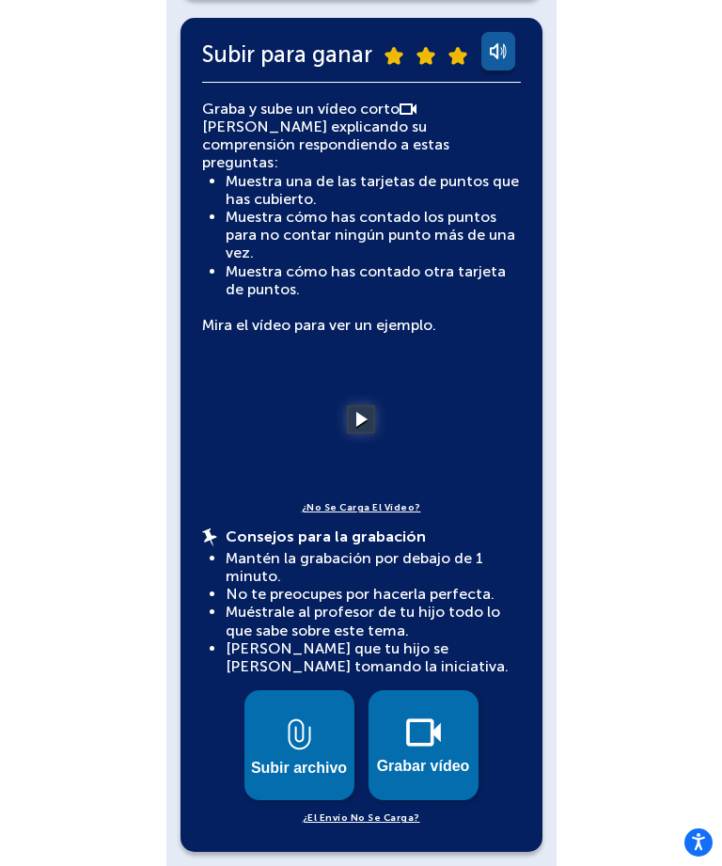
scroll to position [406, 0]
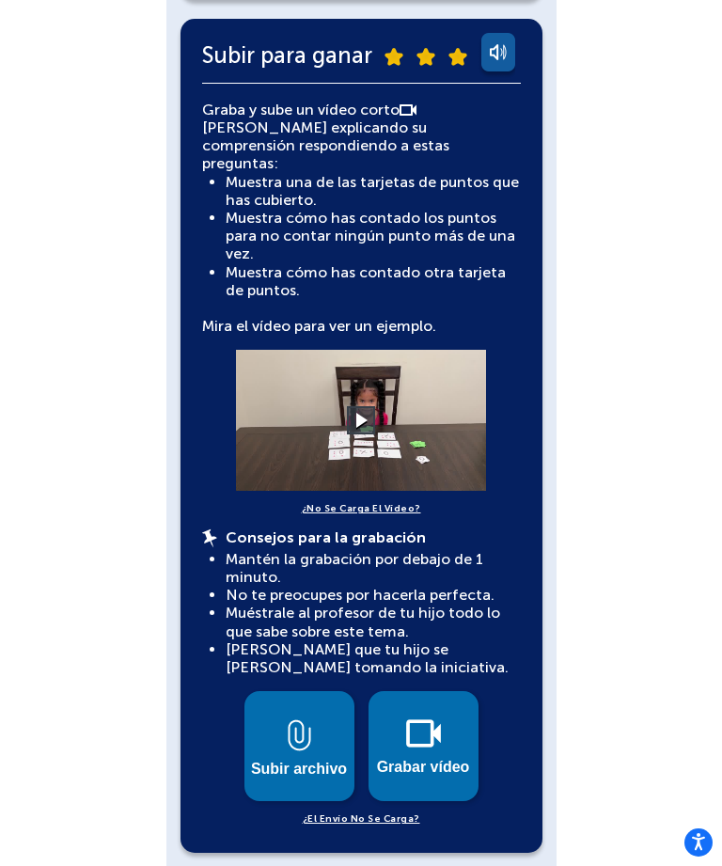
click at [429, 723] on img at bounding box center [423, 733] width 35 height 28
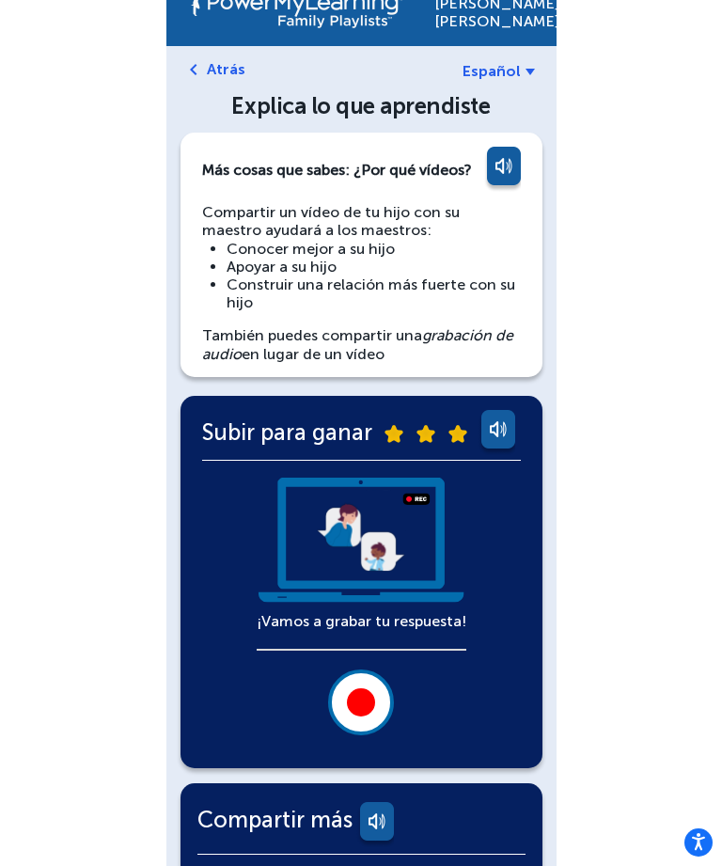
scroll to position [0, 0]
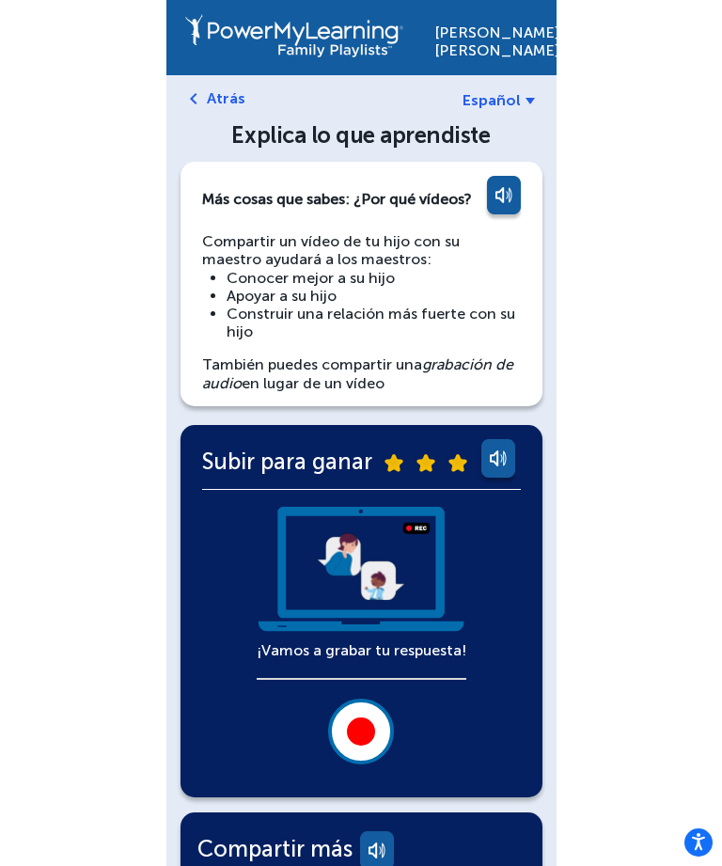
click at [370, 722] on div at bounding box center [361, 731] width 28 height 28
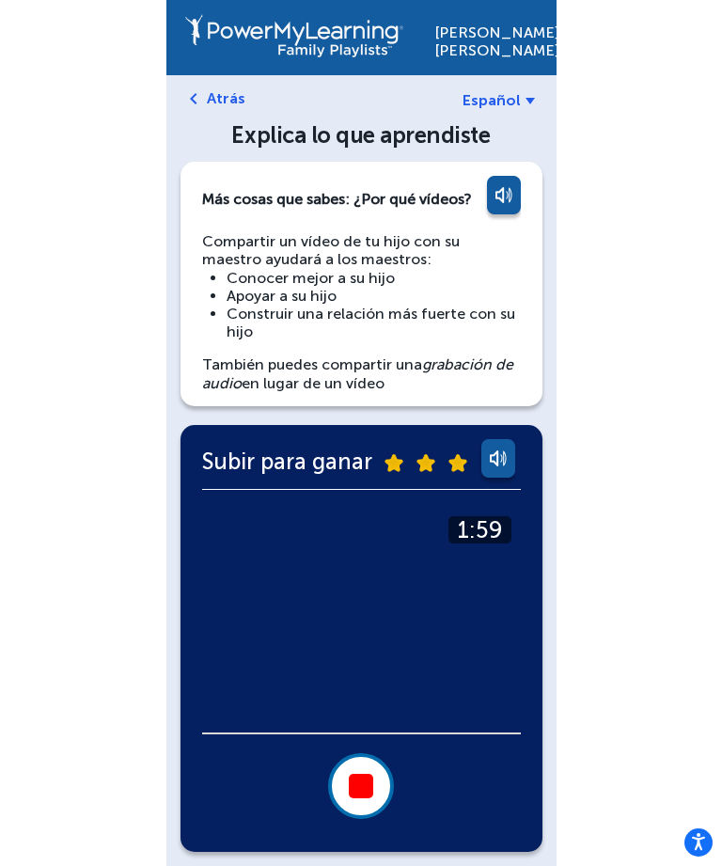
click at [367, 774] on div at bounding box center [361, 786] width 24 height 24
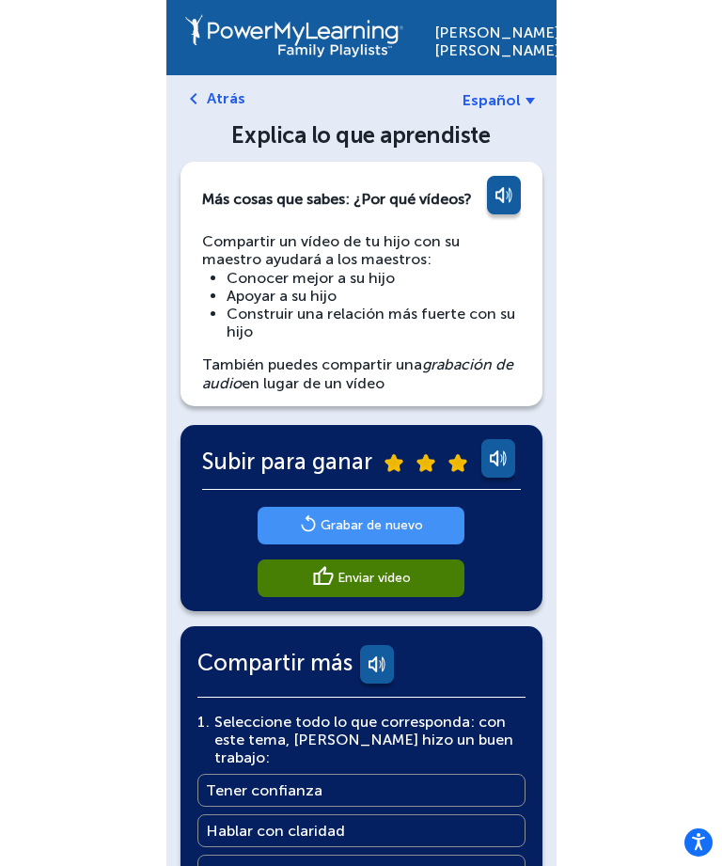
click at [417, 523] on main "Grabar de nuevo" at bounding box center [371, 525] width 102 height 18
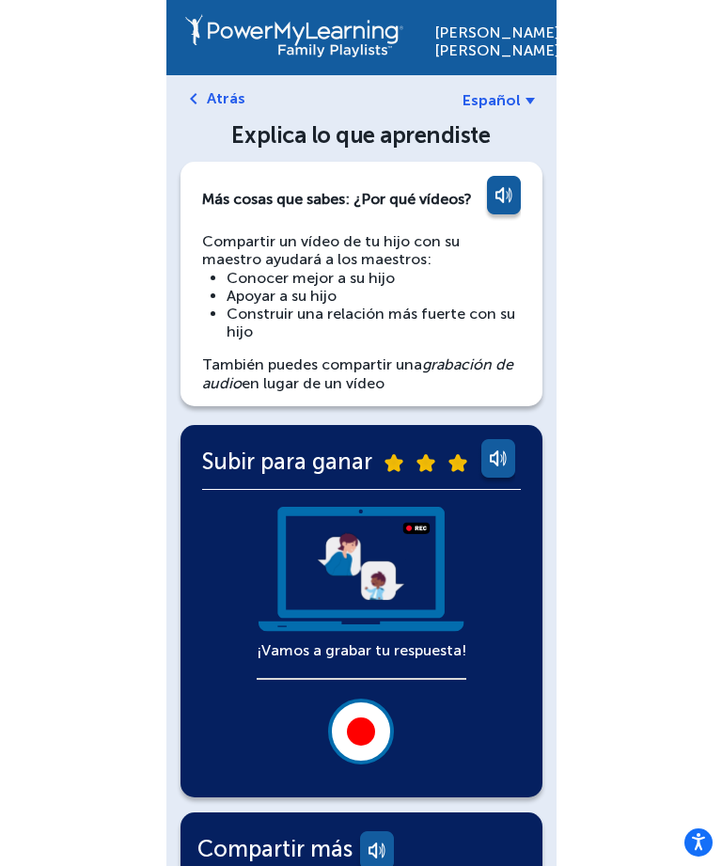
click at [367, 724] on div at bounding box center [361, 731] width 28 height 28
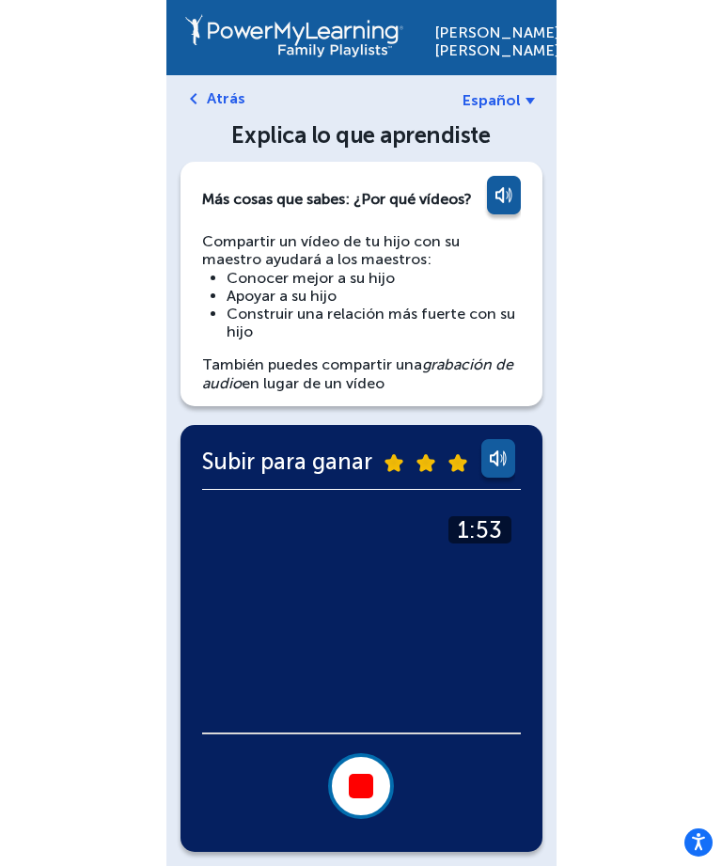
click at [378, 774] on button at bounding box center [361, 786] width 66 height 66
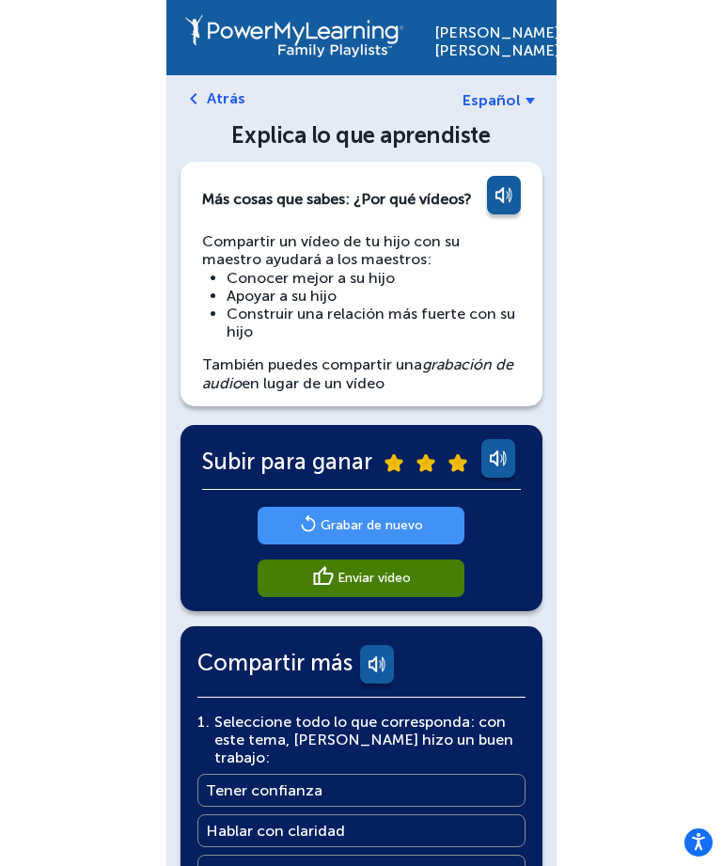
click at [405, 516] on main "Grabar de nuevo" at bounding box center [371, 525] width 102 height 18
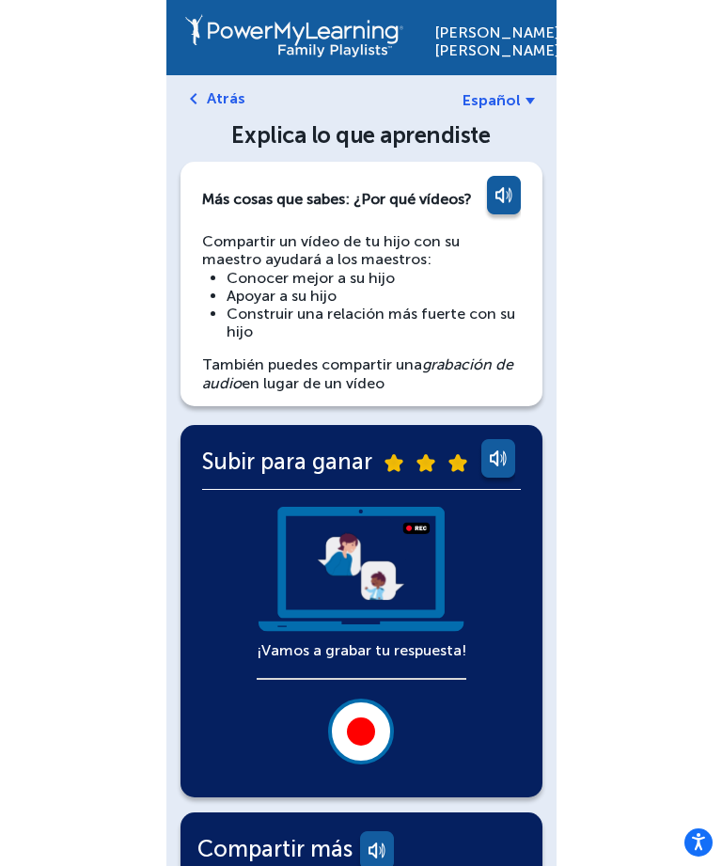
click at [371, 715] on button at bounding box center [361, 731] width 66 height 66
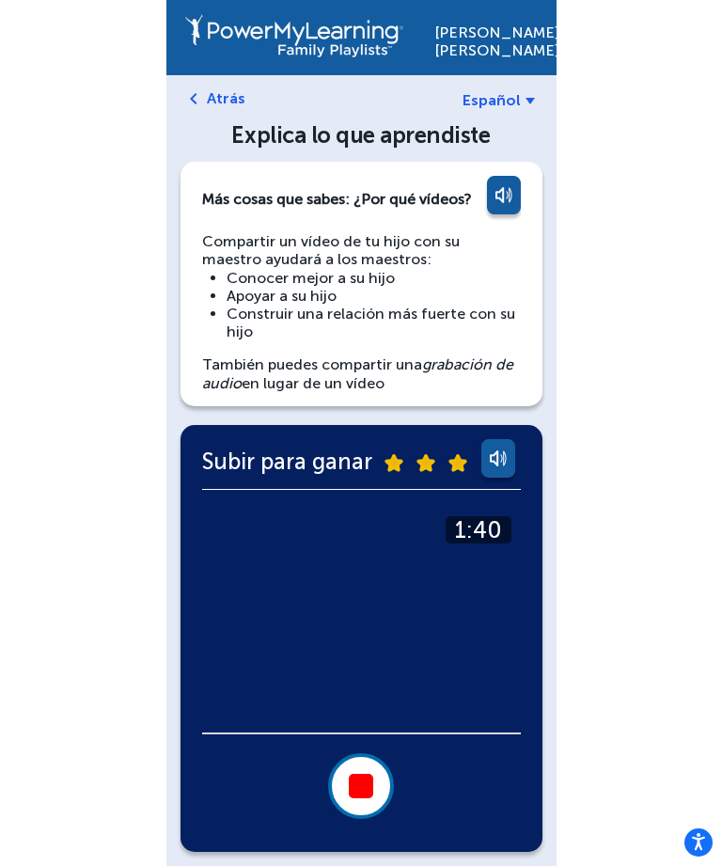
click at [366, 787] on div at bounding box center [361, 786] width 24 height 24
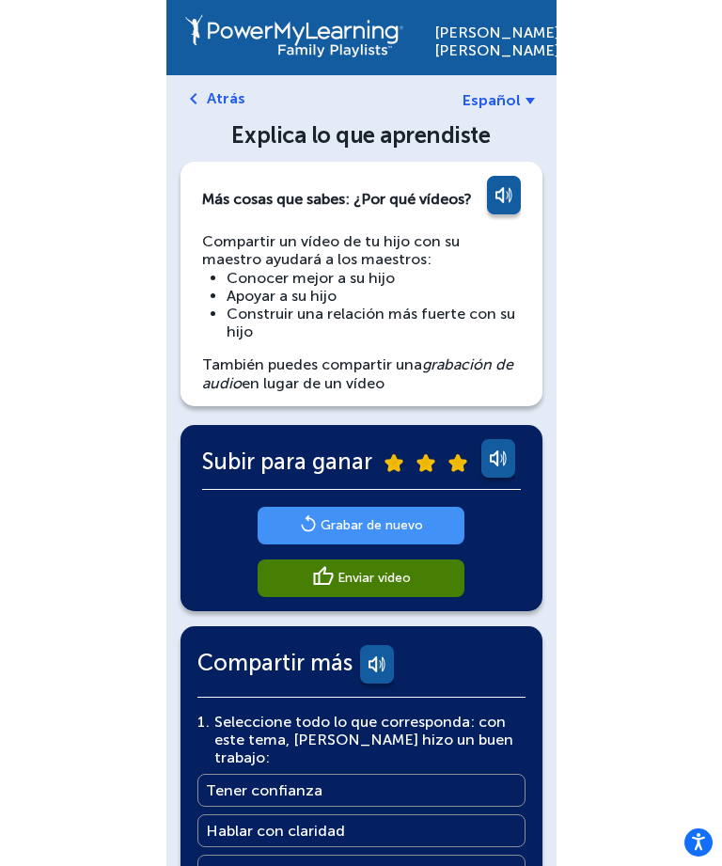
click at [435, 520] on link "Grabar de nuevo" at bounding box center [361, 526] width 207 height 38
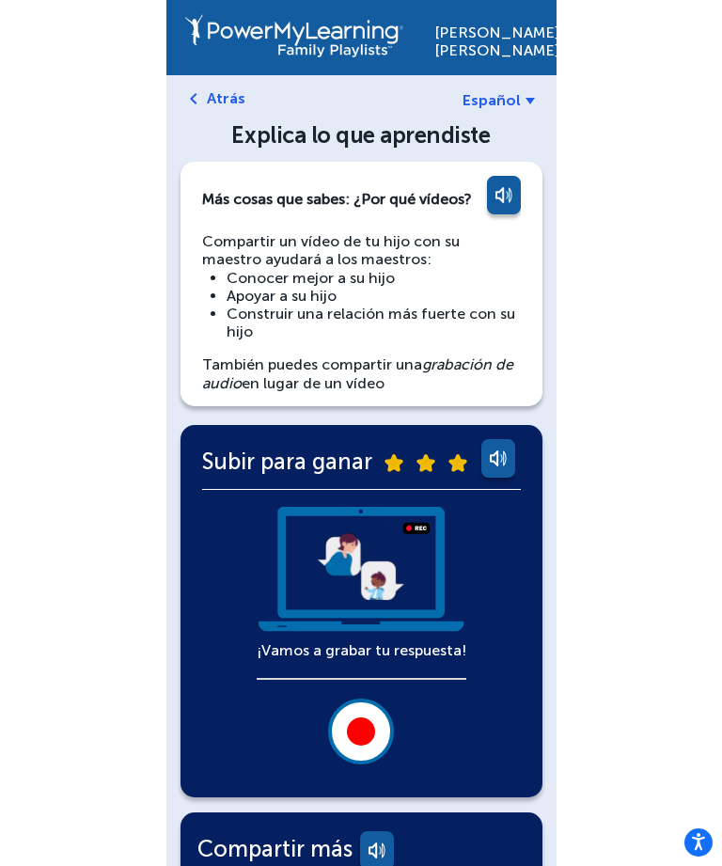
click at [375, 719] on button at bounding box center [361, 731] width 66 height 66
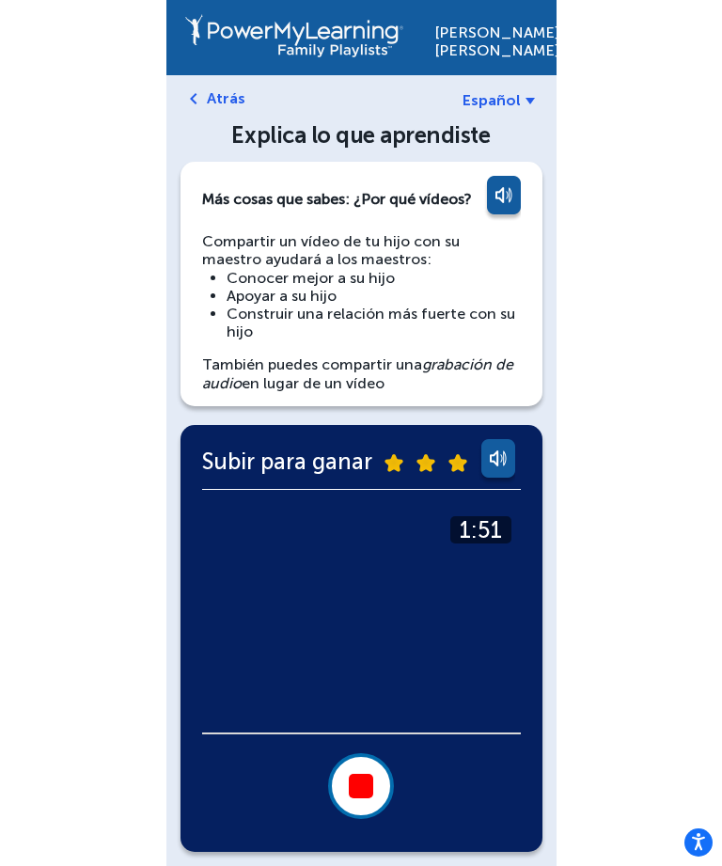
click at [387, 773] on button at bounding box center [361, 786] width 66 height 66
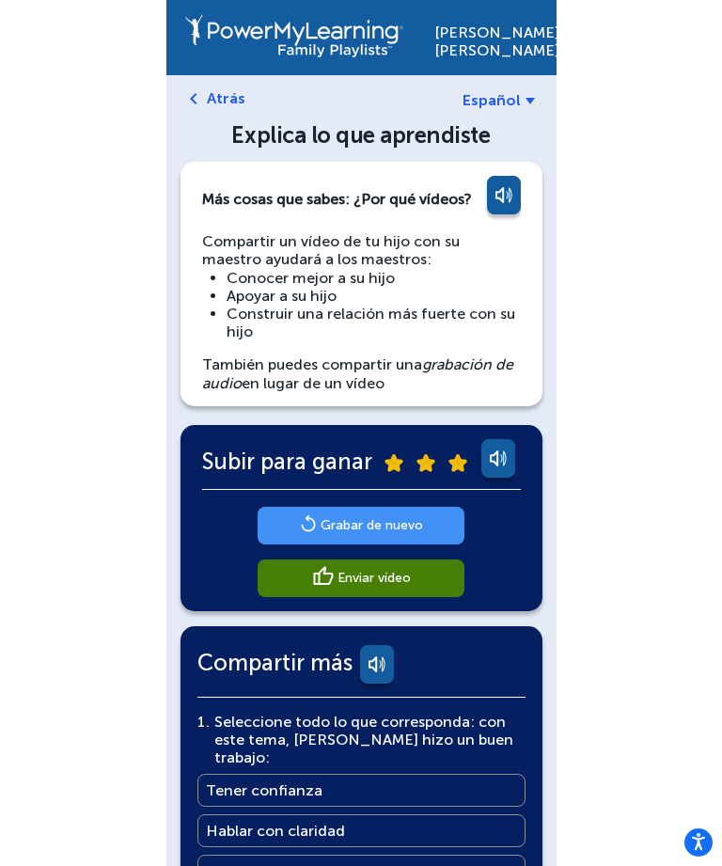
click at [405, 527] on main "Grabar de nuevo" at bounding box center [371, 525] width 102 height 18
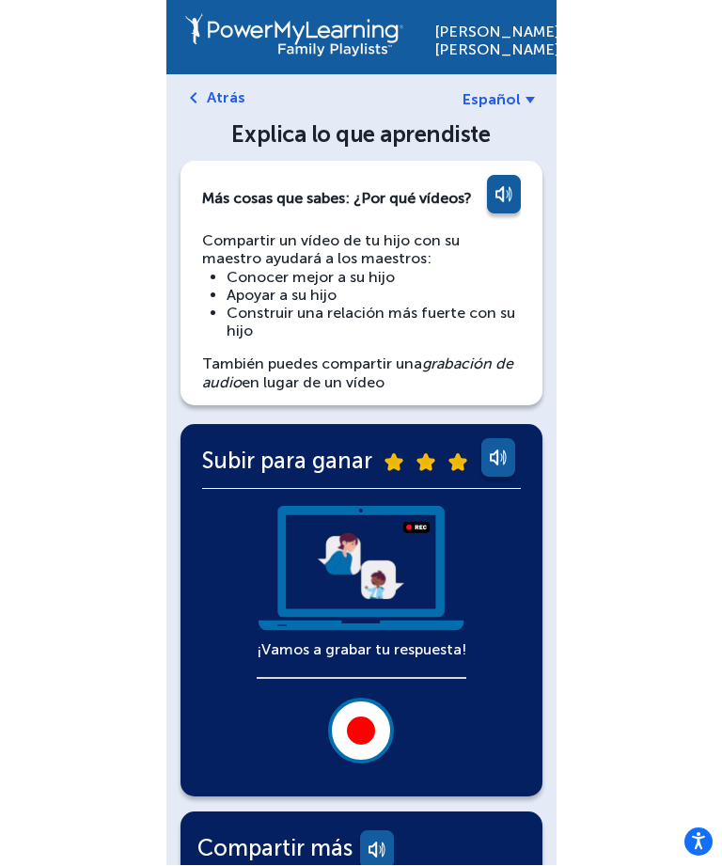
click at [362, 725] on div at bounding box center [361, 731] width 28 height 28
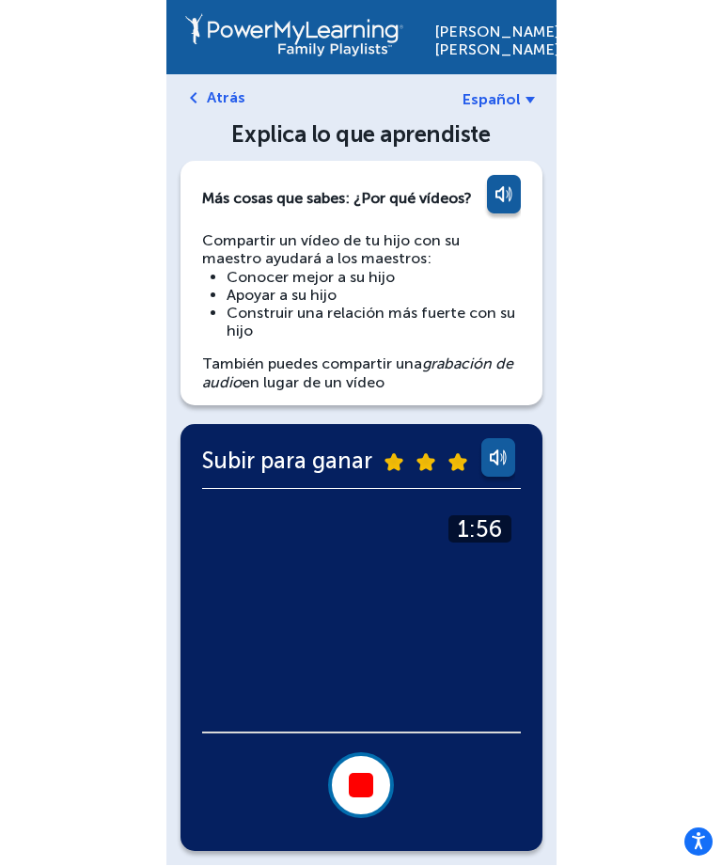
click at [369, 774] on div at bounding box center [361, 786] width 24 height 24
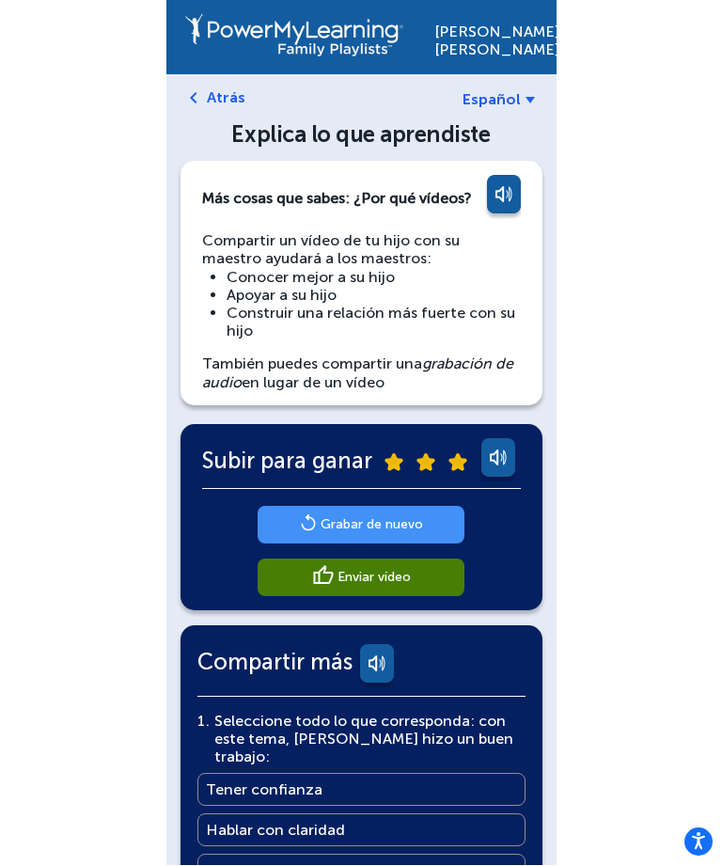
click at [408, 529] on main "Grabar de nuevo" at bounding box center [371, 525] width 102 height 18
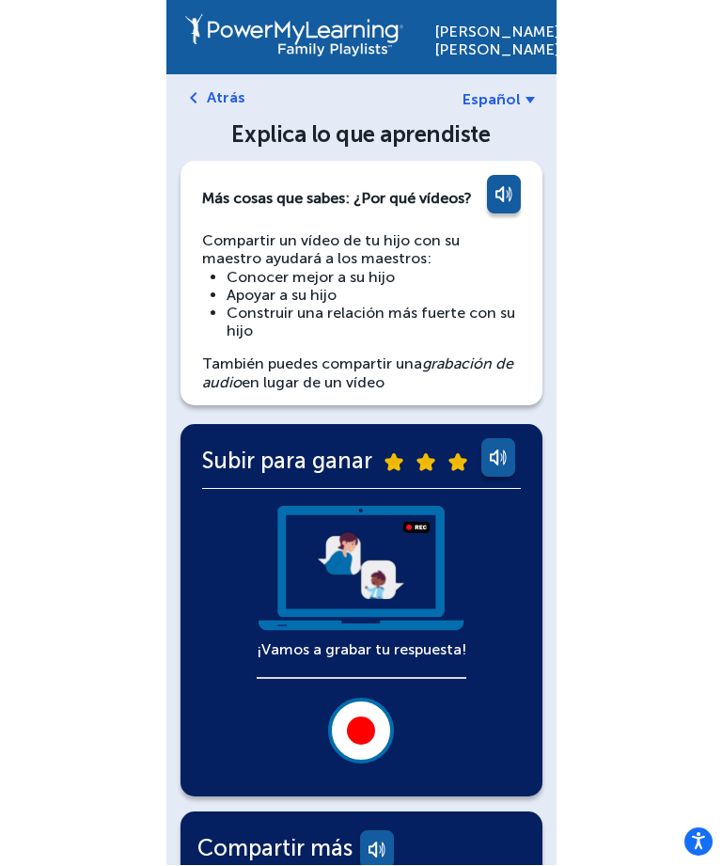
click at [358, 722] on div at bounding box center [361, 731] width 28 height 28
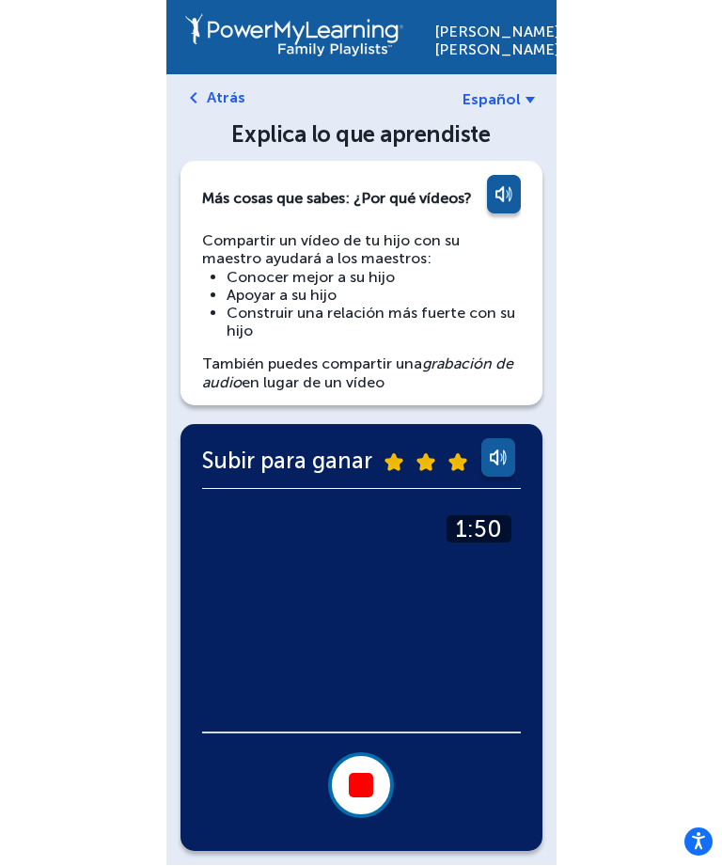
click at [392, 779] on button at bounding box center [361, 786] width 66 height 66
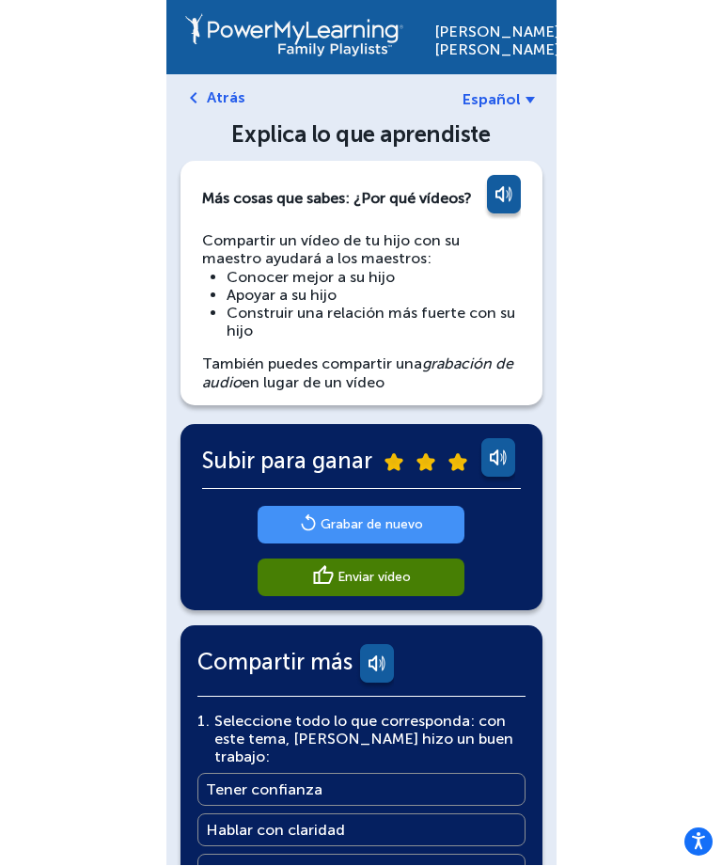
click at [414, 582] on link "Enviar vídeo" at bounding box center [361, 578] width 207 height 38
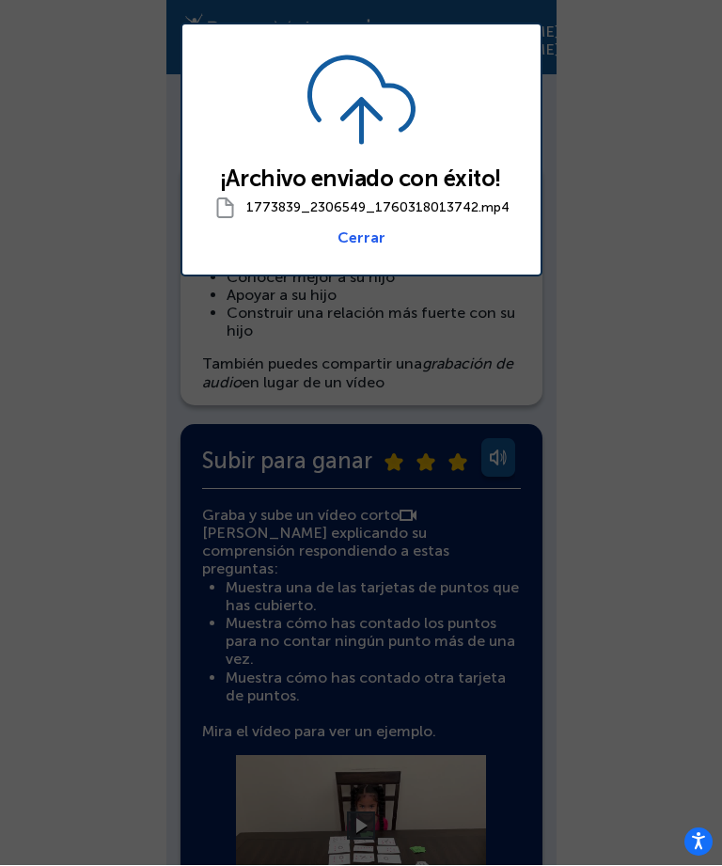
click at [627, 220] on div at bounding box center [361, 433] width 722 height 866
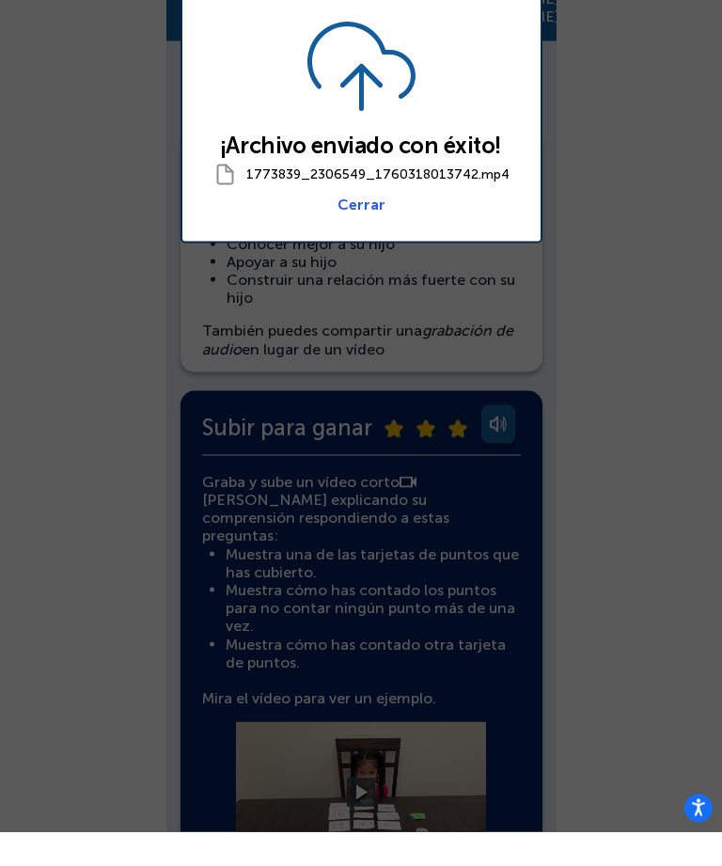
click at [341, 217] on div "¡Archivo enviado con éxito! 1773839_2306549_1760318013742.mp4 Cerrar" at bounding box center [361, 150] width 362 height 254
click at [362, 229] on link "Cerrar" at bounding box center [361, 238] width 48 height 18
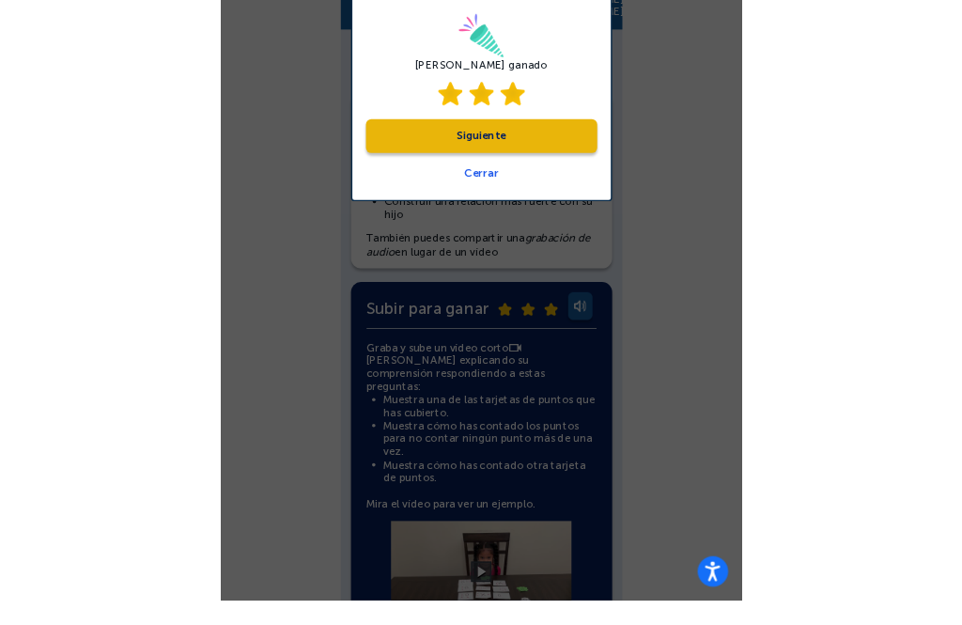
scroll to position [155, 0]
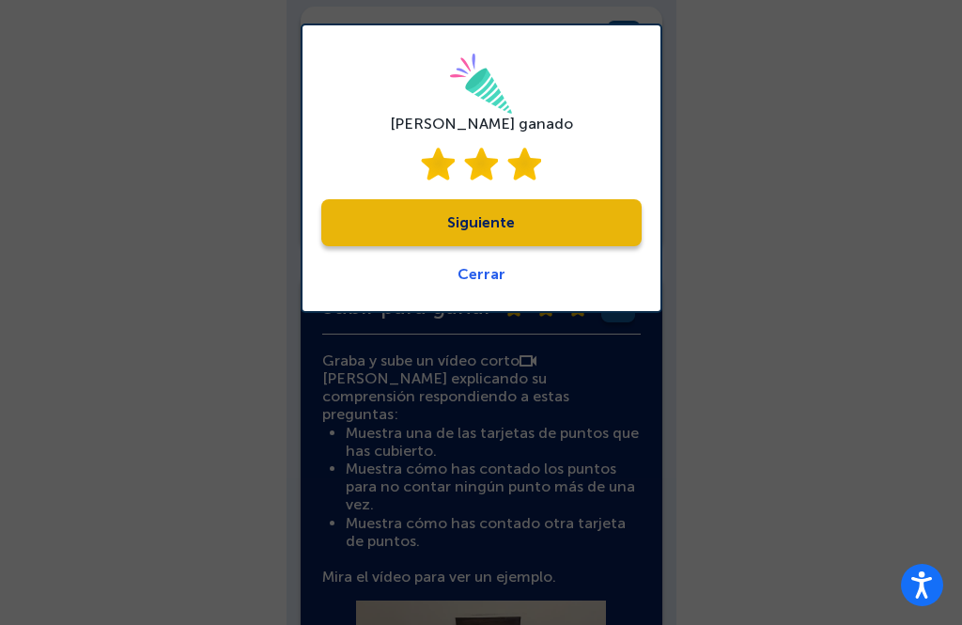
click at [477, 229] on link "Siguiente" at bounding box center [481, 222] width 320 height 47
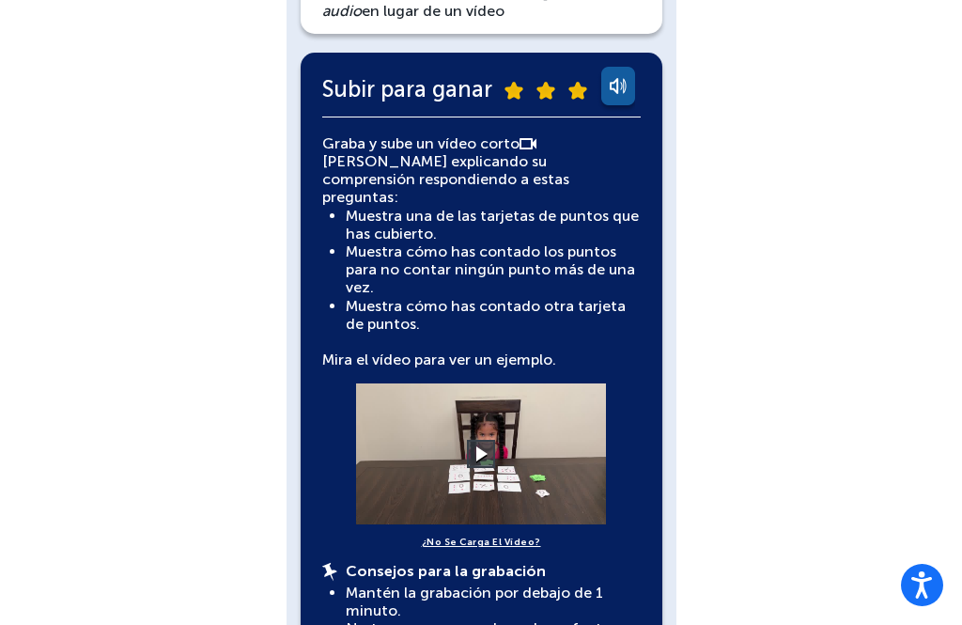
scroll to position [413, 0]
